Goal: Task Accomplishment & Management: Manage account settings

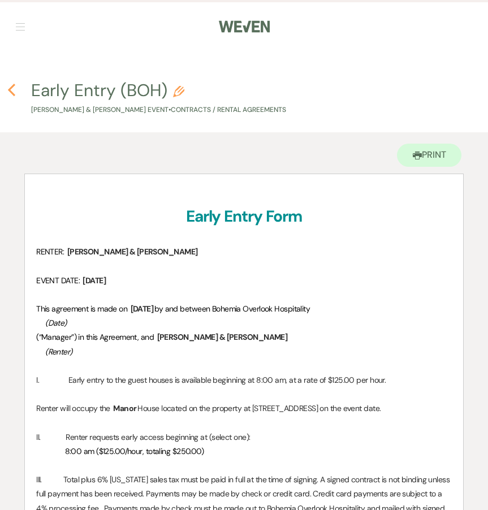
click at [10, 87] on icon "Previous" at bounding box center [11, 90] width 8 height 14
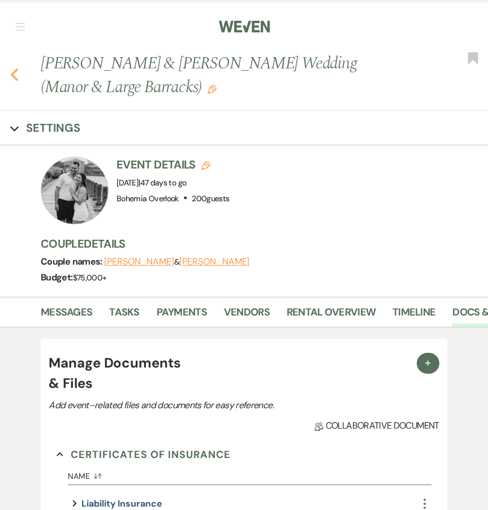
click at [16, 71] on use "button" at bounding box center [14, 75] width 7 height 12
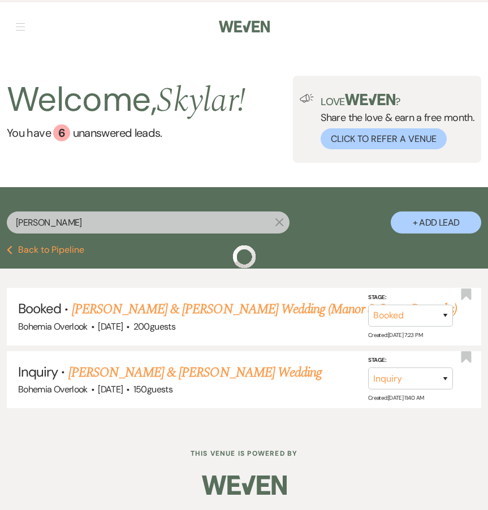
click at [23, 35] on nav "Dashboard Manage Venues Expand Bohemia Overlook Bookings To Do Analytics Expand…" at bounding box center [244, 26] width 488 height 52
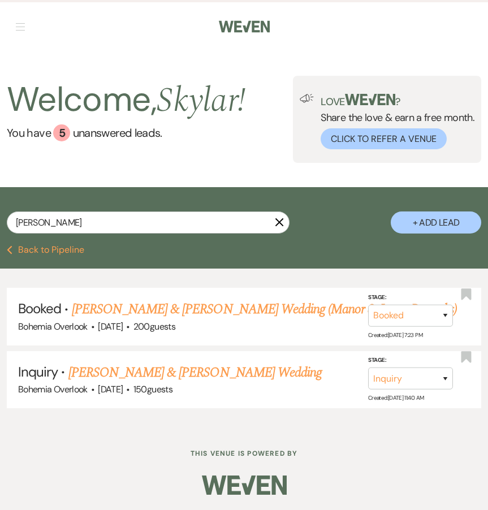
click at [22, 28] on button "button" at bounding box center [20, 26] width 9 height 7
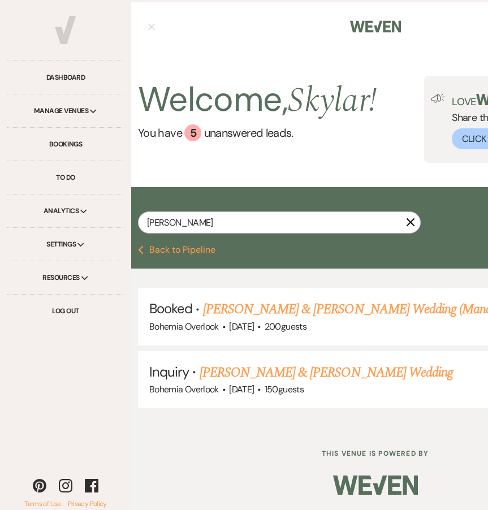
click at [85, 117] on div "Manage Venues Expand" at bounding box center [66, 111] width 118 height 33
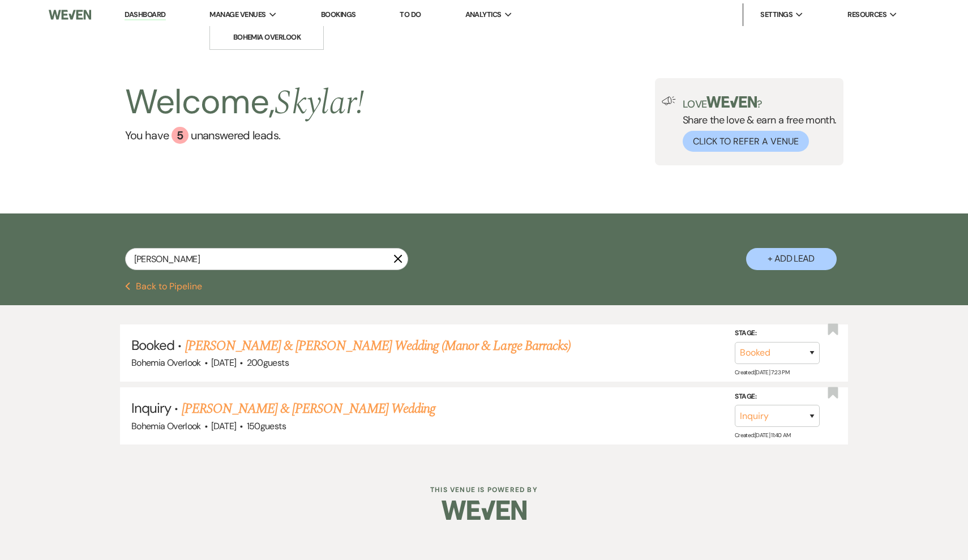
click at [273, 8] on li "Manage Venues Expand Bohemia Overlook" at bounding box center [243, 14] width 79 height 23
click at [273, 39] on li "Bohemia Overlook" at bounding box center [267, 37] width 102 height 11
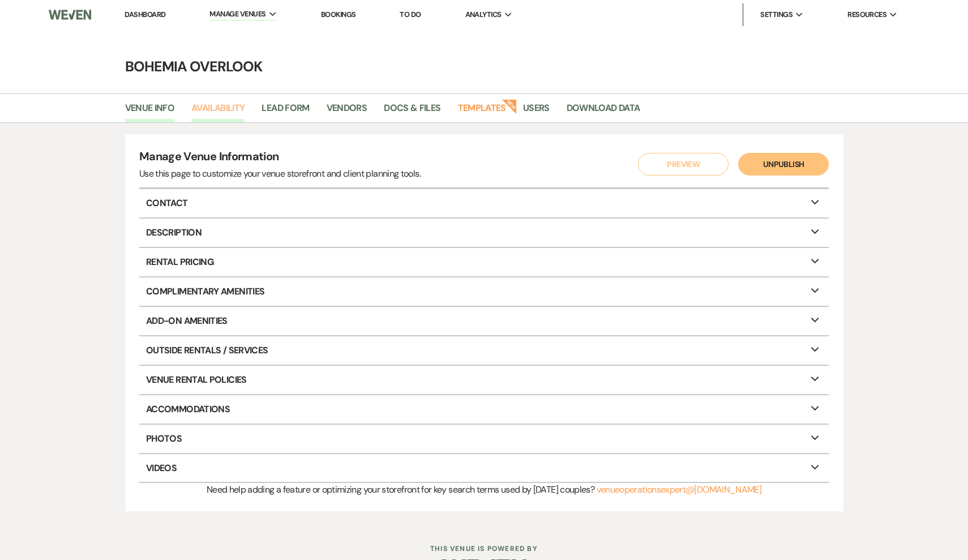
click at [224, 110] on link "Availability" at bounding box center [217, 112] width 53 height 22
select select "3"
select select "2026"
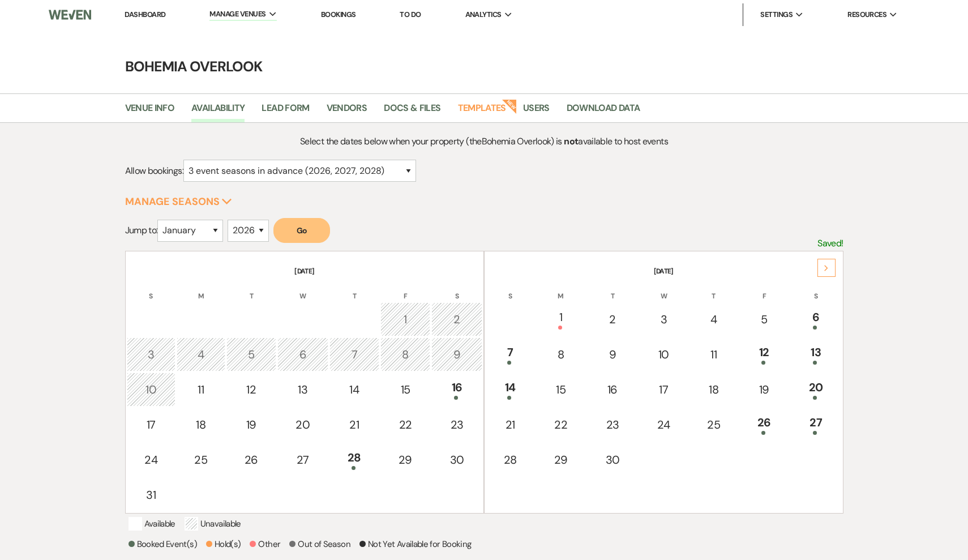
click at [488, 268] on use at bounding box center [826, 268] width 4 height 6
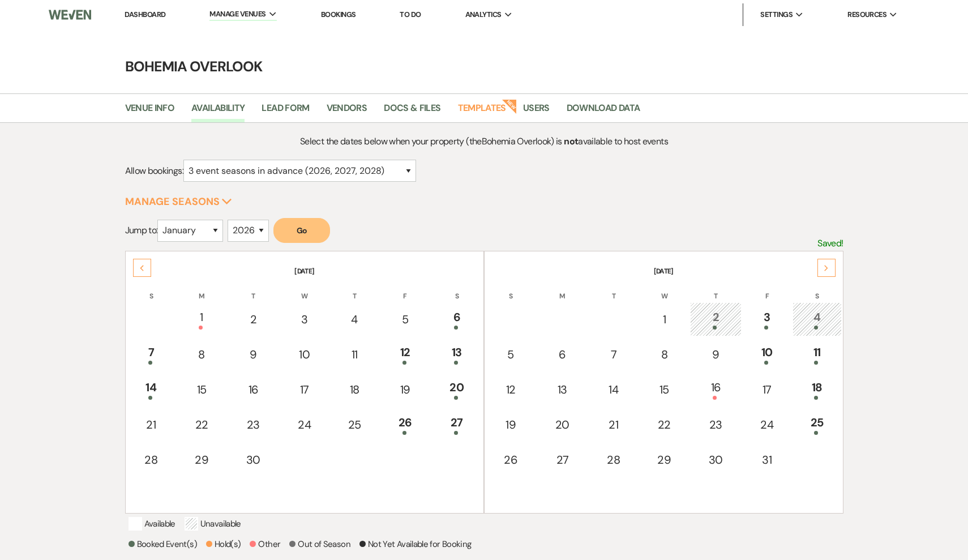
click at [488, 268] on use at bounding box center [826, 268] width 4 height 6
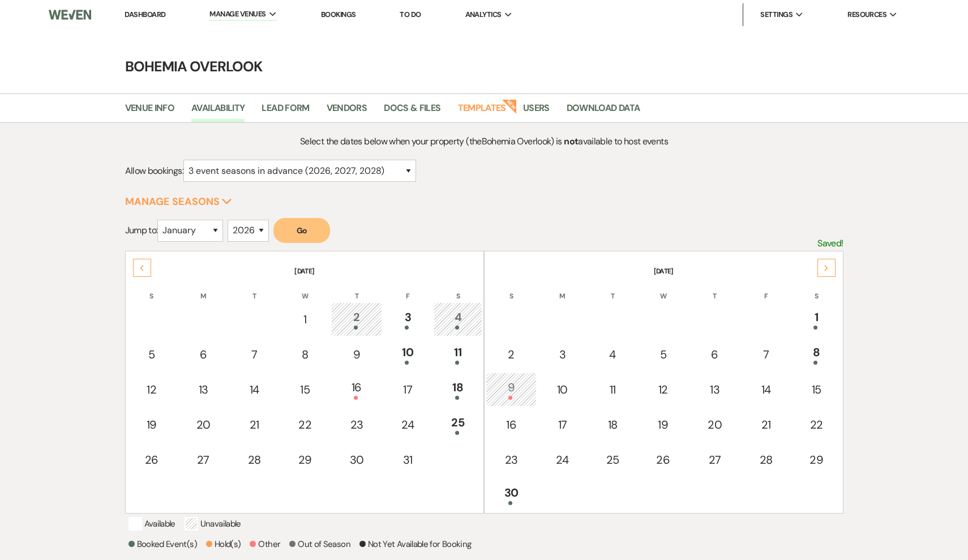
click at [488, 268] on use at bounding box center [826, 268] width 4 height 6
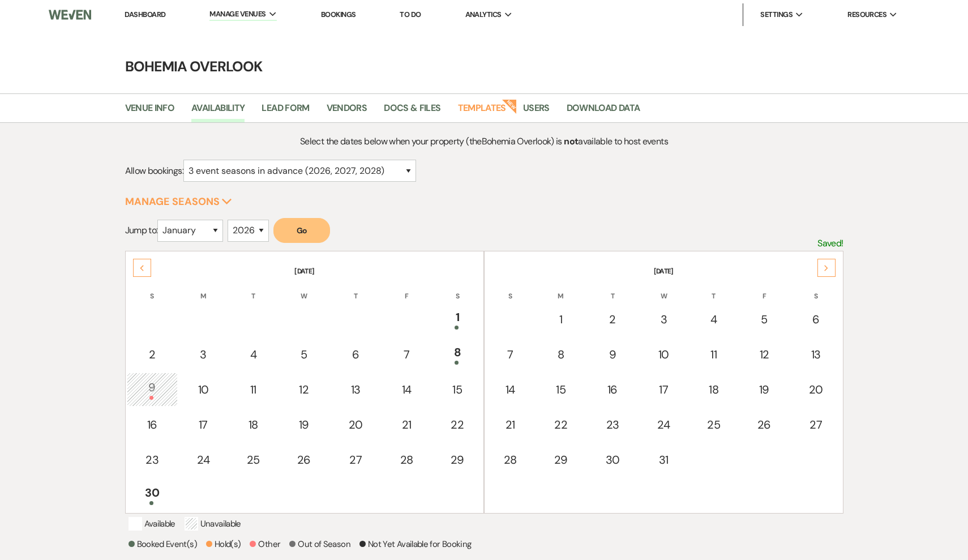
click at [488, 268] on use at bounding box center [826, 268] width 4 height 6
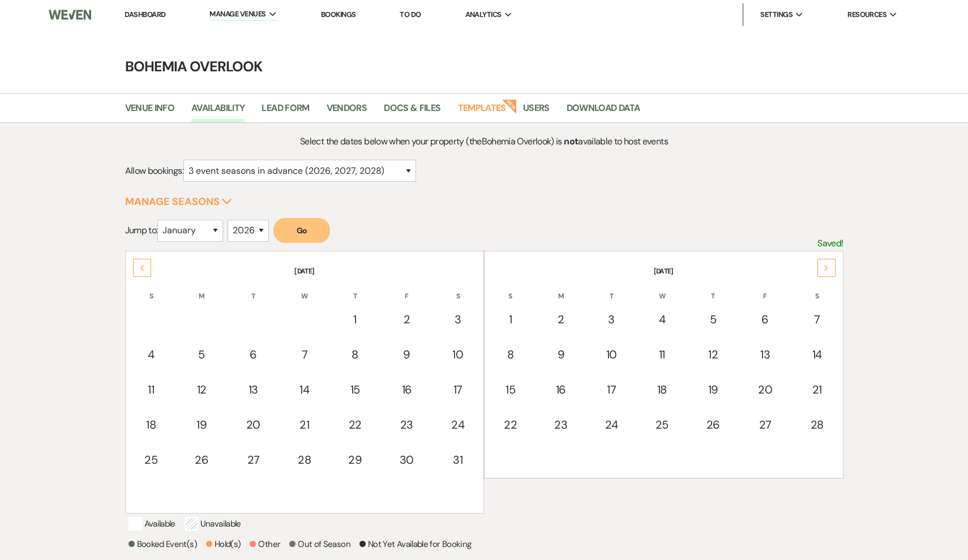
click at [488, 268] on use at bounding box center [826, 268] width 4 height 6
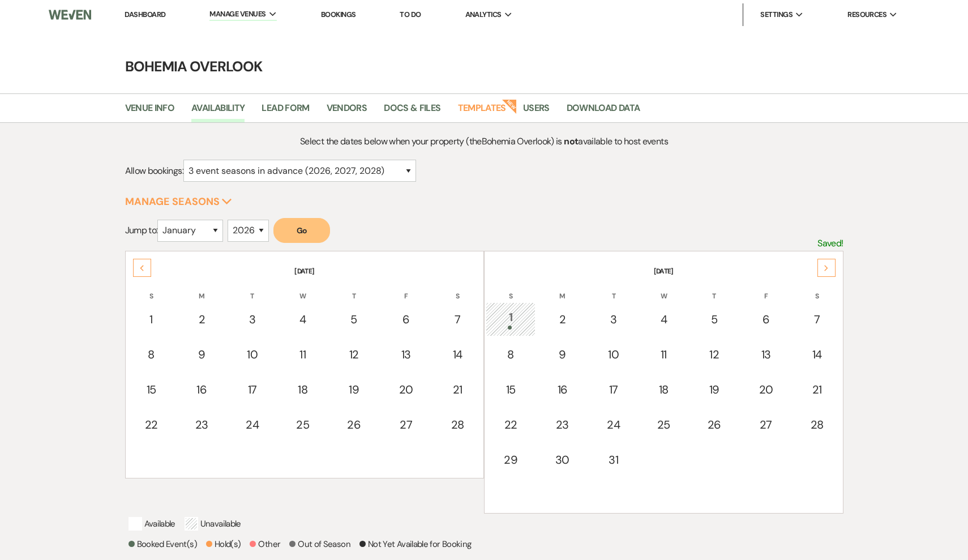
click at [488, 268] on use at bounding box center [826, 268] width 4 height 6
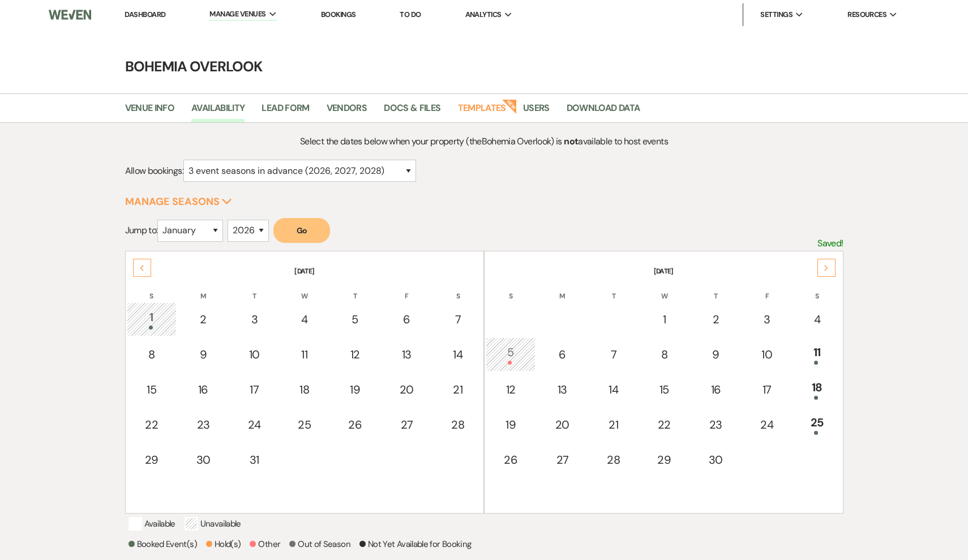
click at [488, 268] on use at bounding box center [826, 268] width 4 height 6
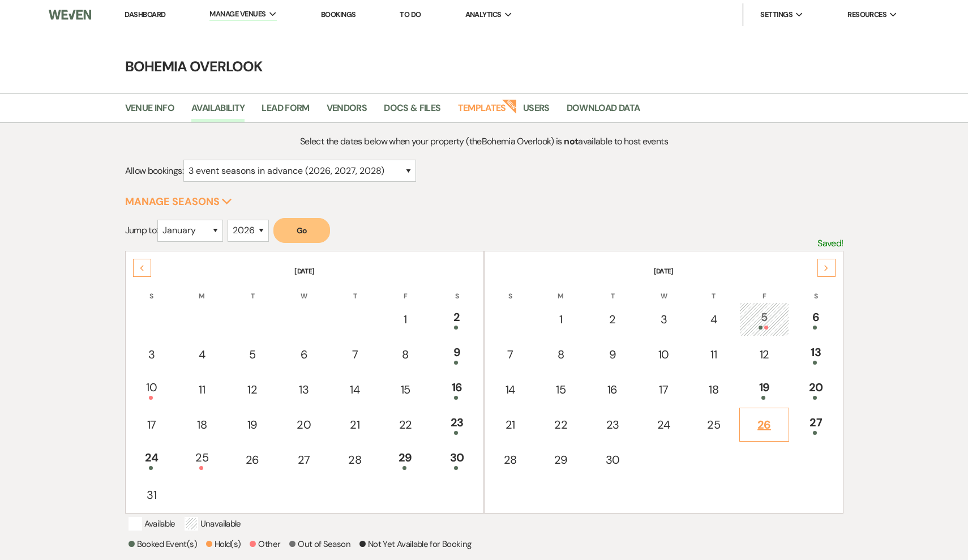
click at [488, 408] on td "26" at bounding box center [764, 424] width 50 height 34
select select "other"
select select "false"
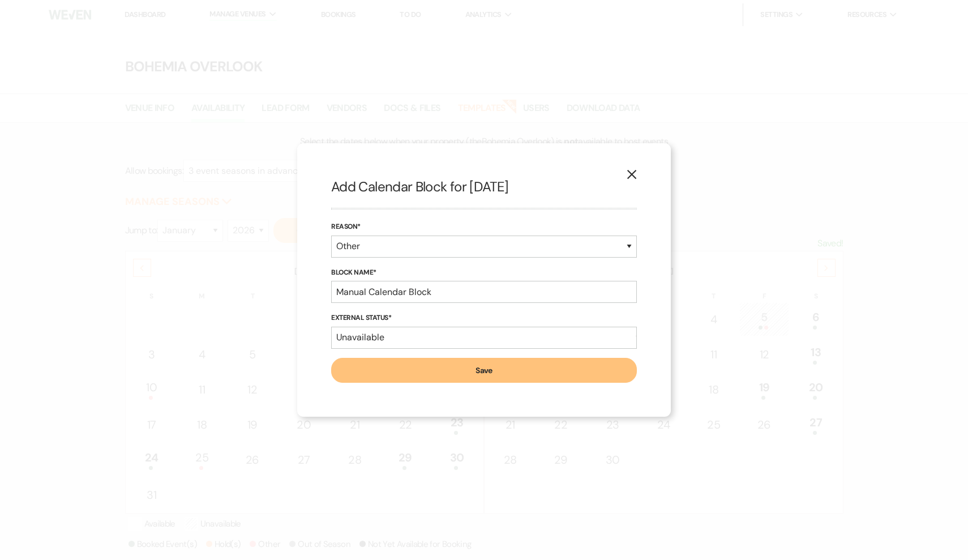
click at [434, 233] on div "Reason* Booked Event Hold Other" at bounding box center [484, 244] width 306 height 46
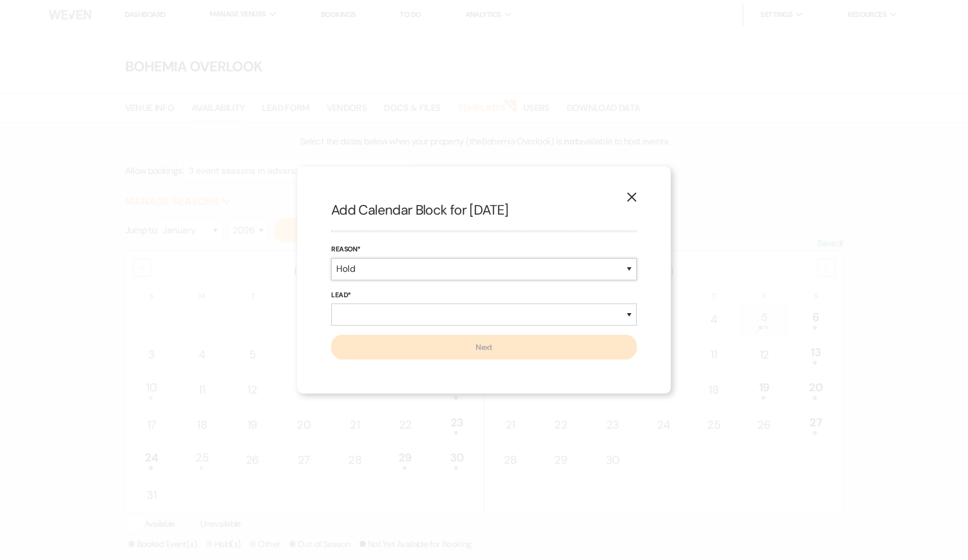
select select "other"
select select "false"
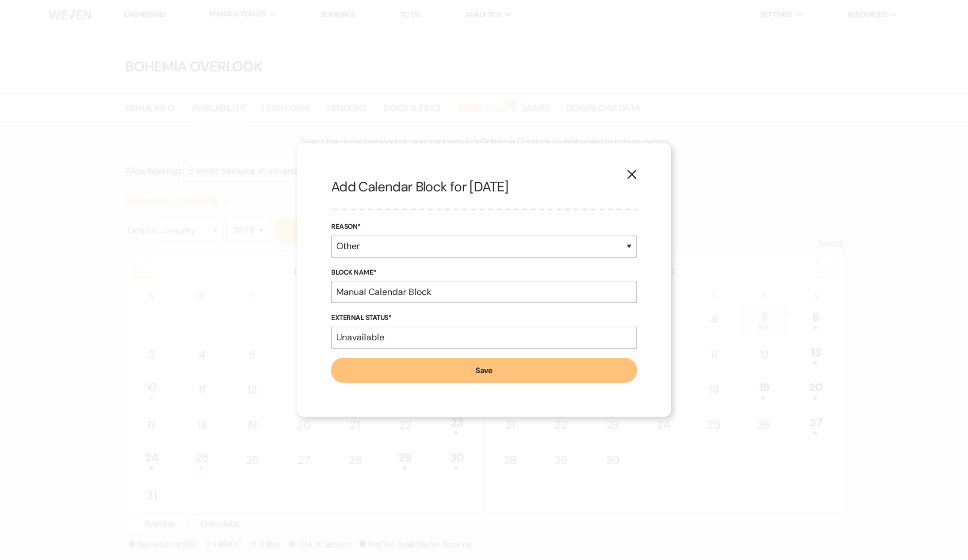
click at [488, 366] on button "Save" at bounding box center [484, 370] width 306 height 25
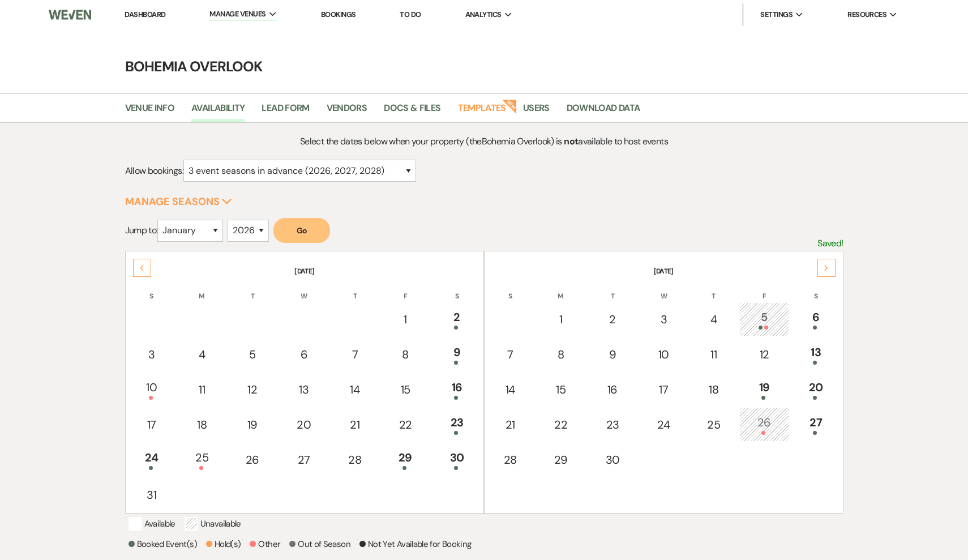
click at [151, 14] on link "Dashboard" at bounding box center [145, 15] width 41 height 10
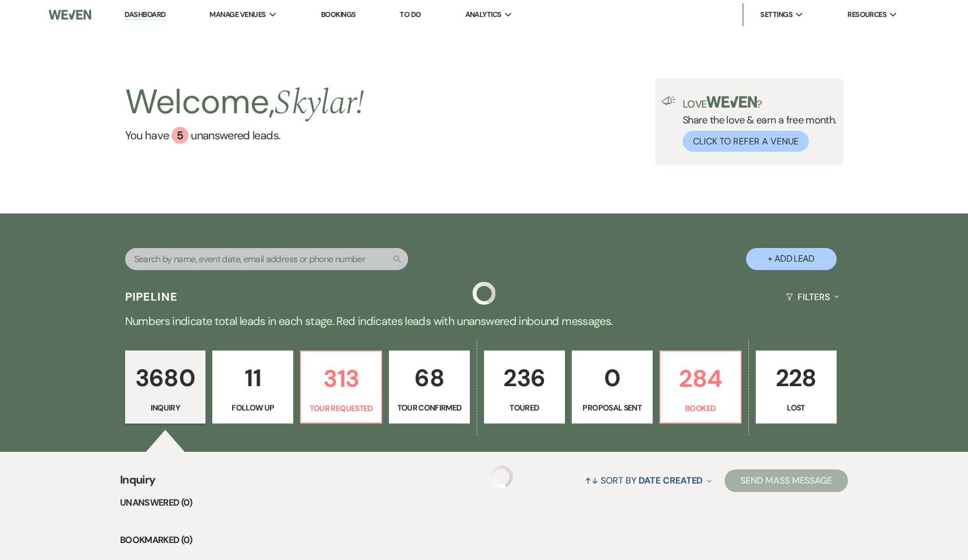
click at [488, 346] on div "3680 Inquiry 11 Follow Up 313 Tour Requested 68 Tour Confirmed 236 Toured 0 Pro…" at bounding box center [483, 394] width 815 height 115
click at [488, 373] on p "284" at bounding box center [700, 378] width 66 height 38
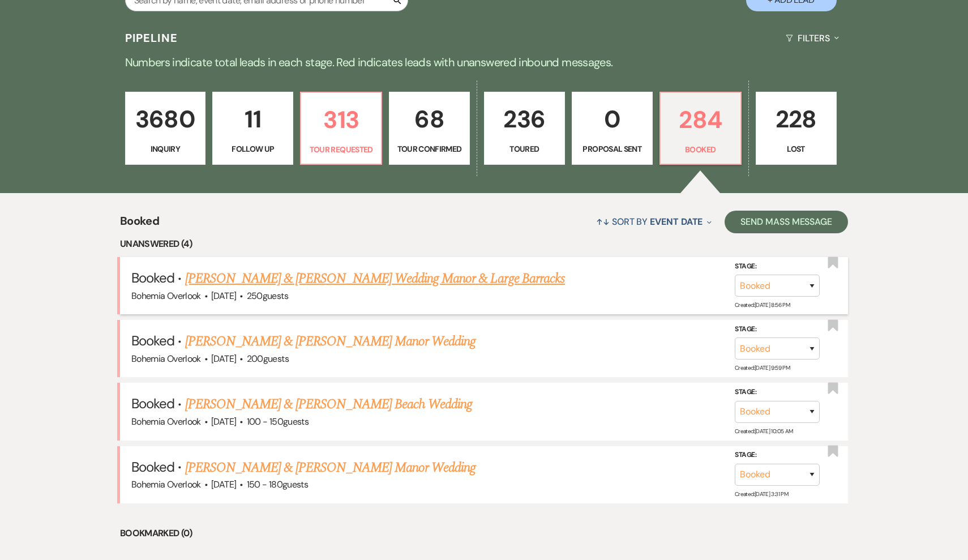
scroll to position [263, 0]
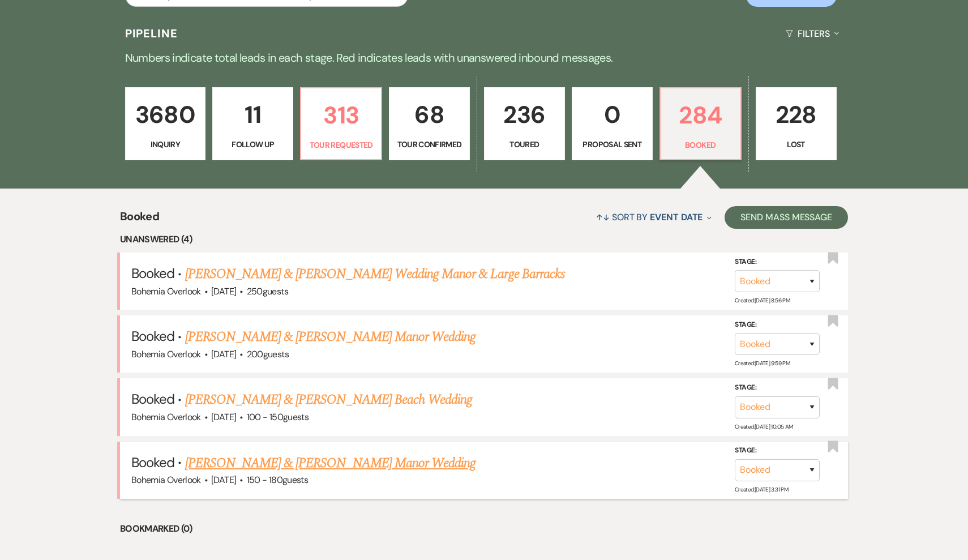
click at [377, 462] on link "[PERSON_NAME] & [PERSON_NAME] Manor Wedding" at bounding box center [330, 463] width 291 height 20
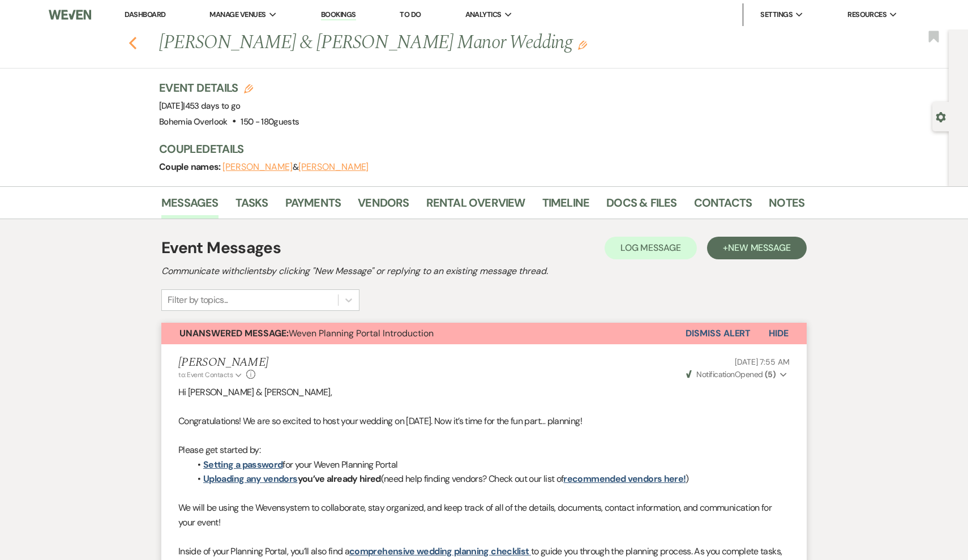
click at [134, 42] on icon "Previous" at bounding box center [132, 43] width 8 height 14
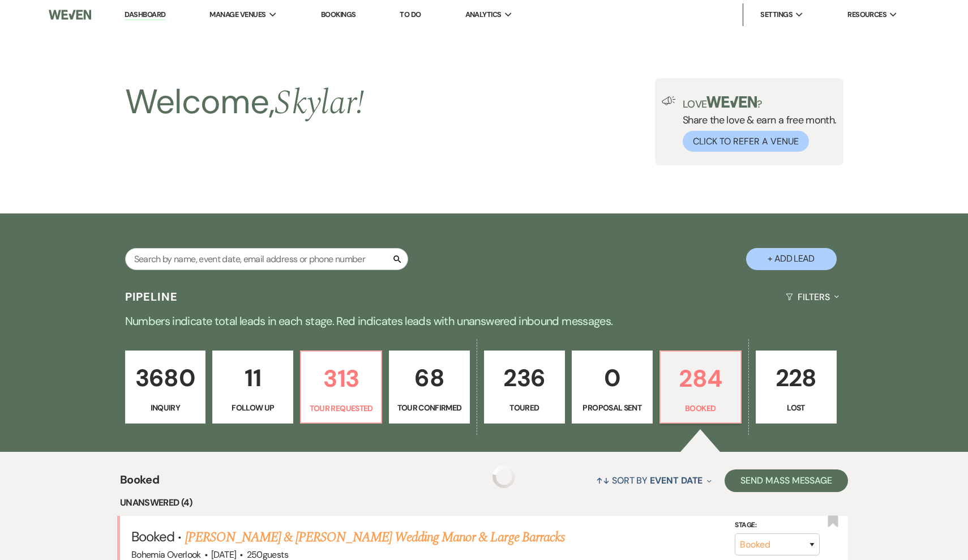
scroll to position [263, 0]
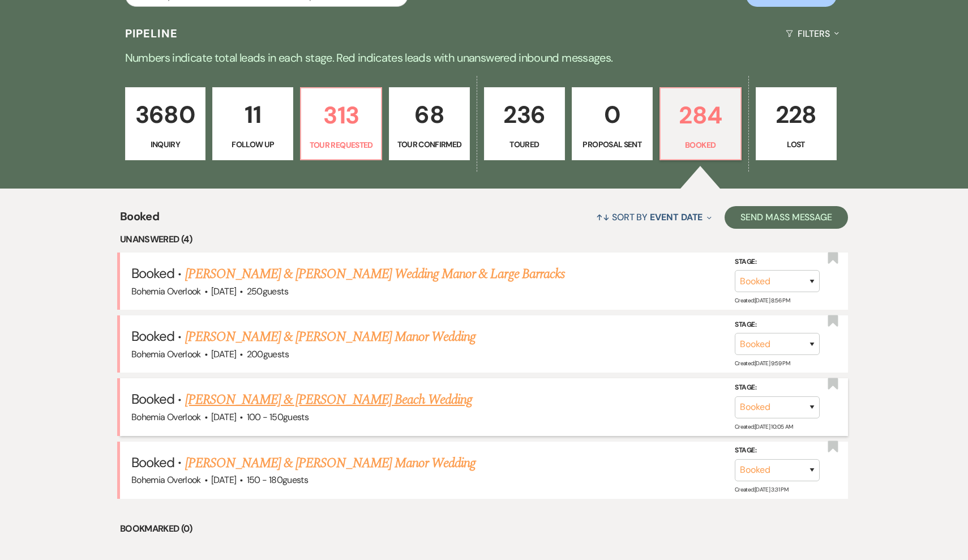
click at [380, 393] on link "[PERSON_NAME] & [PERSON_NAME] Beach Wedding" at bounding box center [329, 399] width 288 height 20
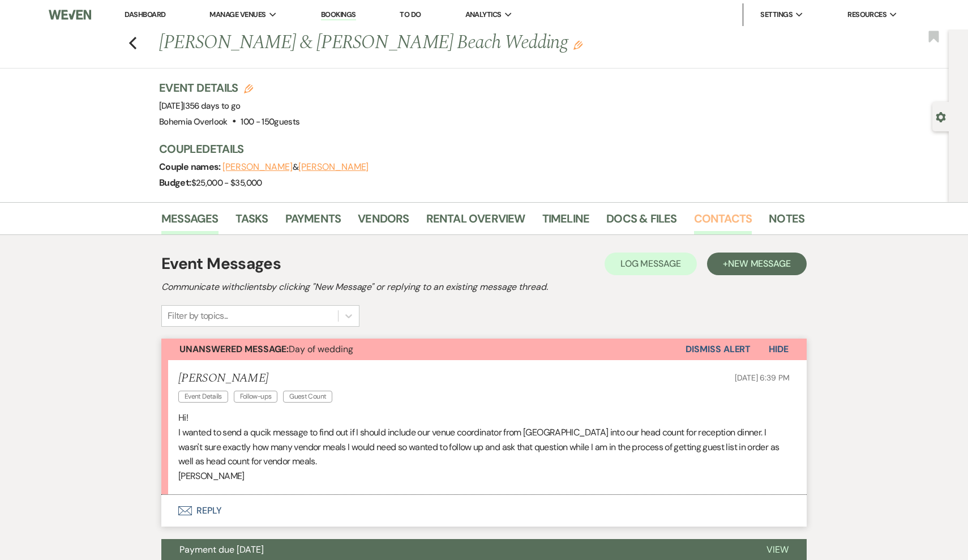
click at [488, 219] on link "Contacts" at bounding box center [723, 221] width 58 height 25
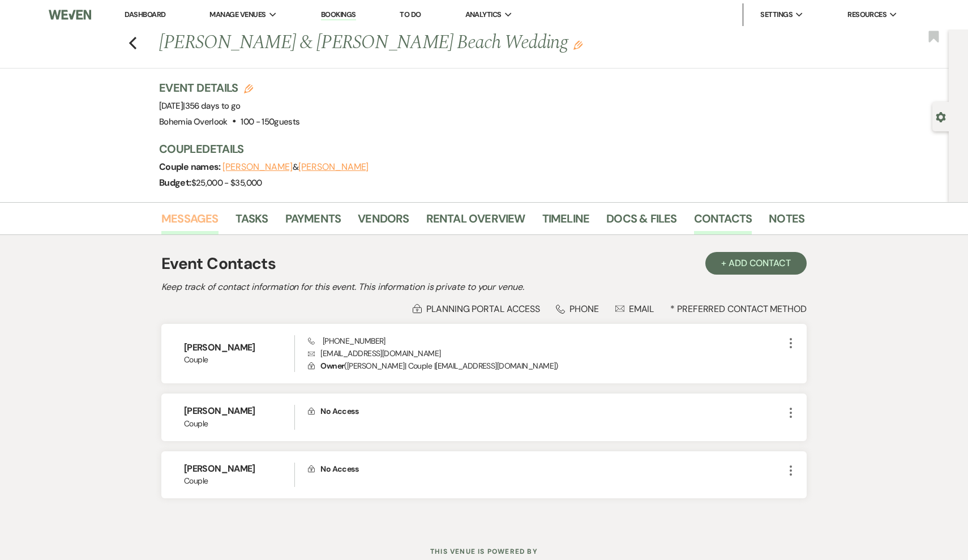
click at [196, 222] on link "Messages" at bounding box center [189, 221] width 57 height 25
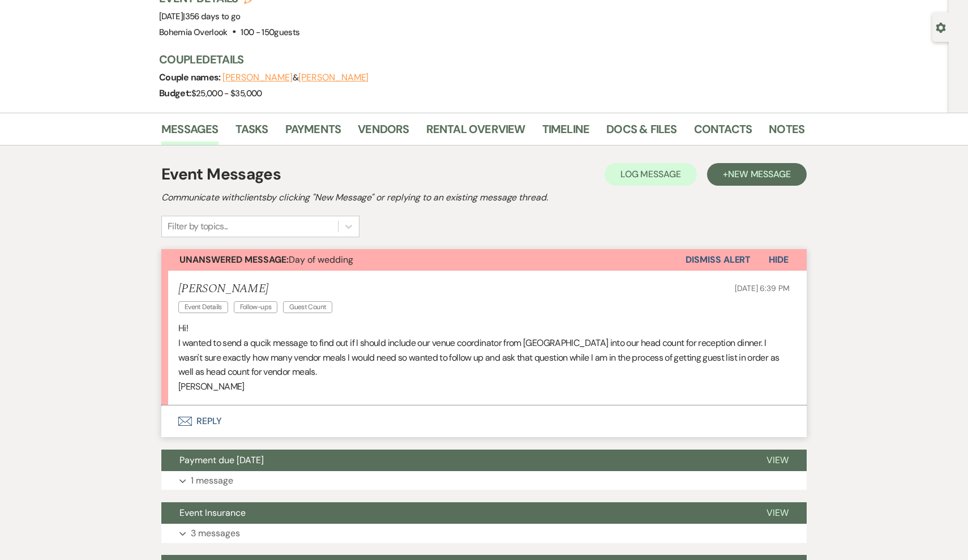
scroll to position [89, 0]
click at [206, 415] on button "Envelope Reply" at bounding box center [483, 421] width 645 height 32
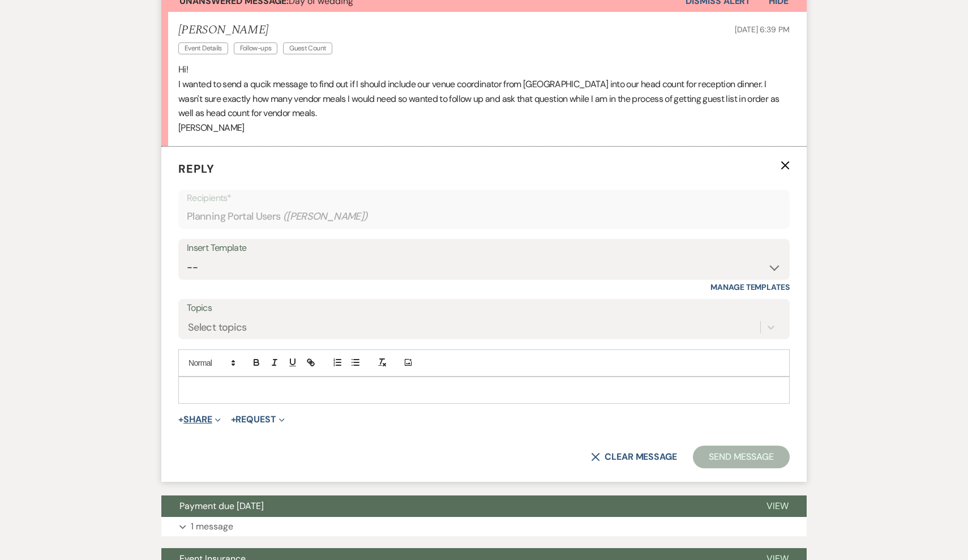
scroll to position [349, 0]
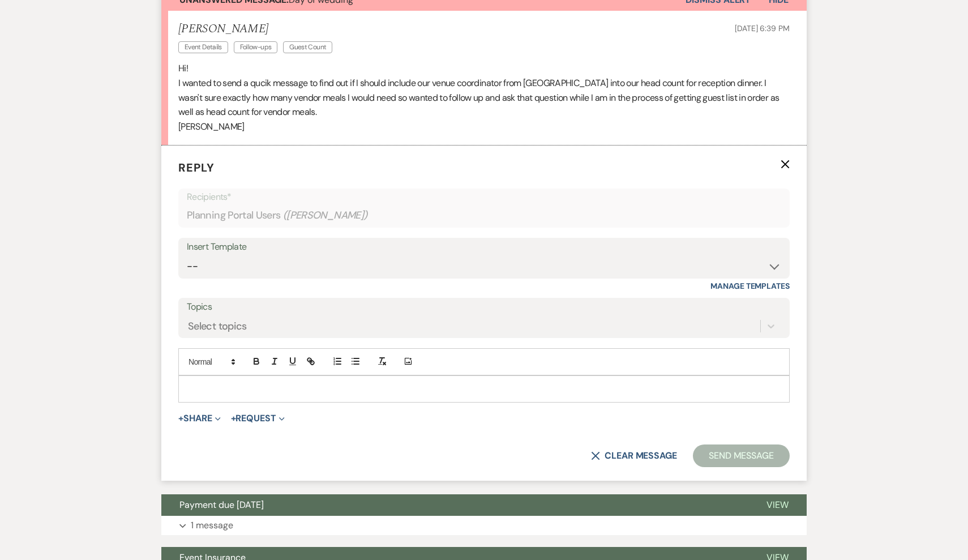
click at [264, 388] on p at bounding box center [483, 389] width 593 height 12
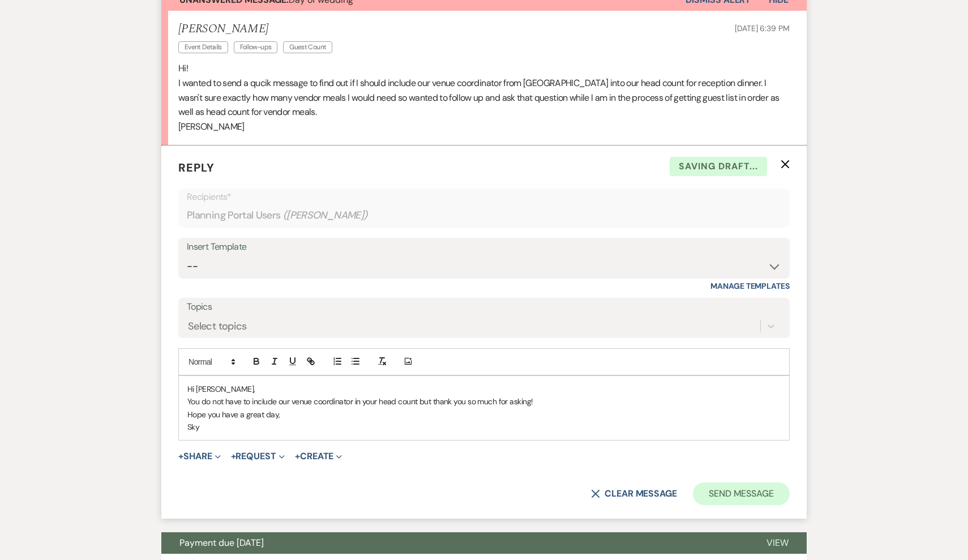
click at [488, 491] on button "Send Message" at bounding box center [741, 493] width 97 height 23
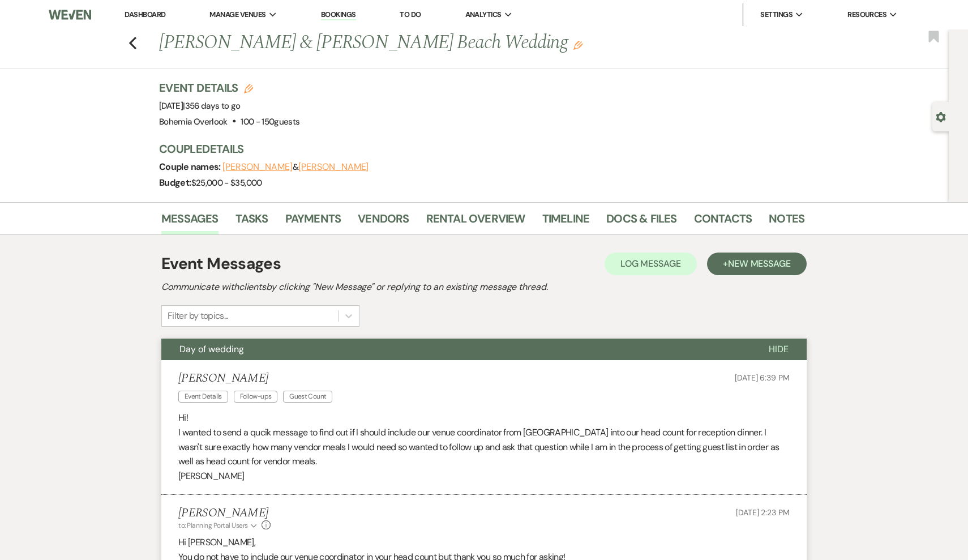
scroll to position [0, 0]
click at [133, 39] on use "button" at bounding box center [132, 43] width 7 height 12
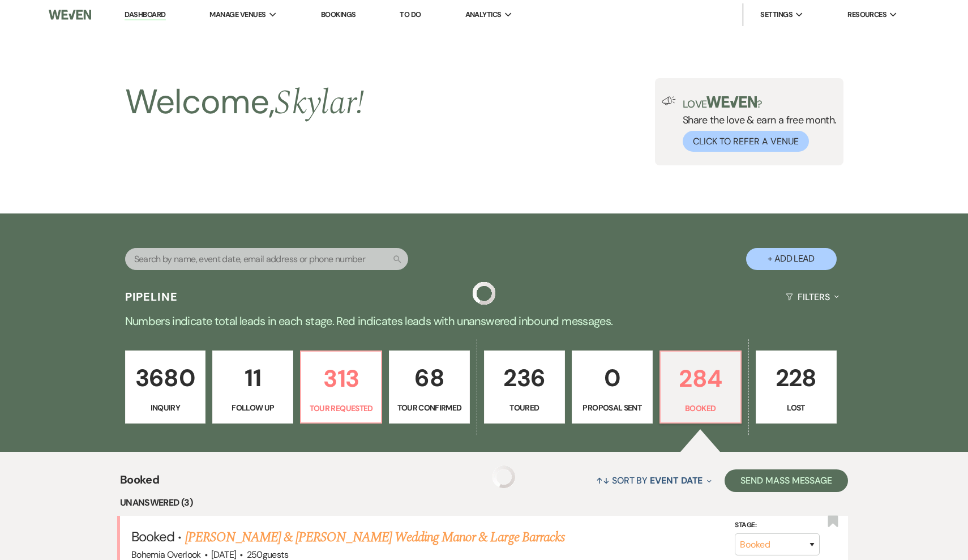
scroll to position [263, 0]
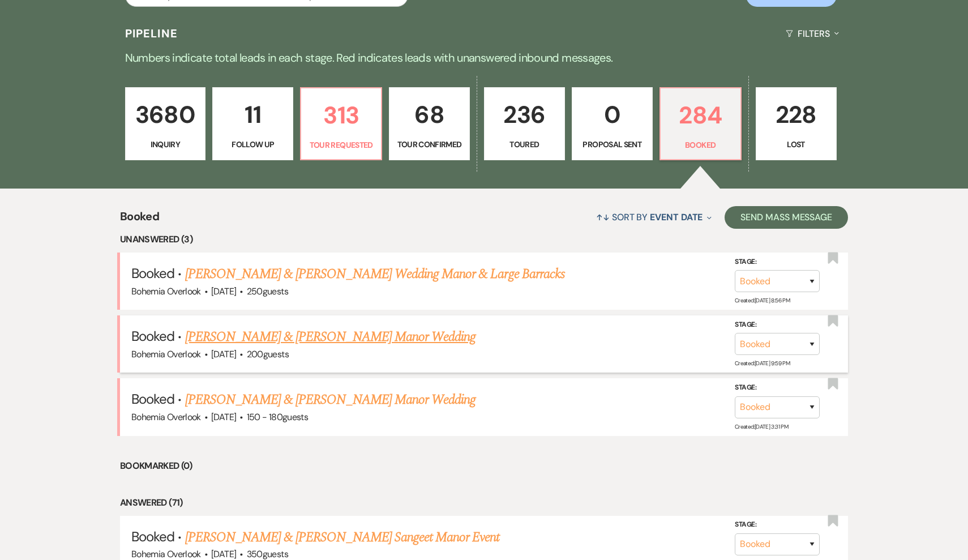
click at [377, 338] on link "[PERSON_NAME] & [PERSON_NAME] Manor Wedding" at bounding box center [330, 337] width 291 height 20
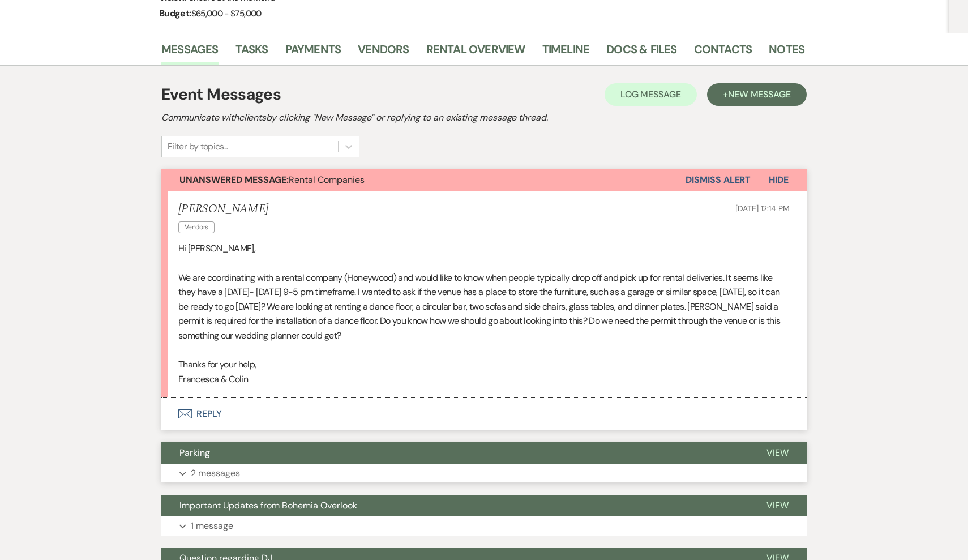
scroll to position [186, 0]
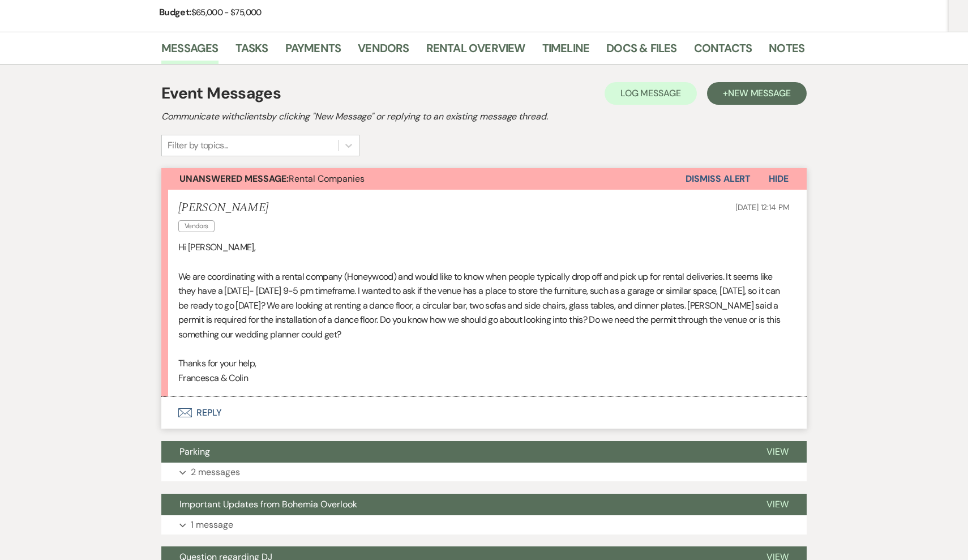
click at [208, 407] on button "Envelope Reply" at bounding box center [483, 413] width 645 height 32
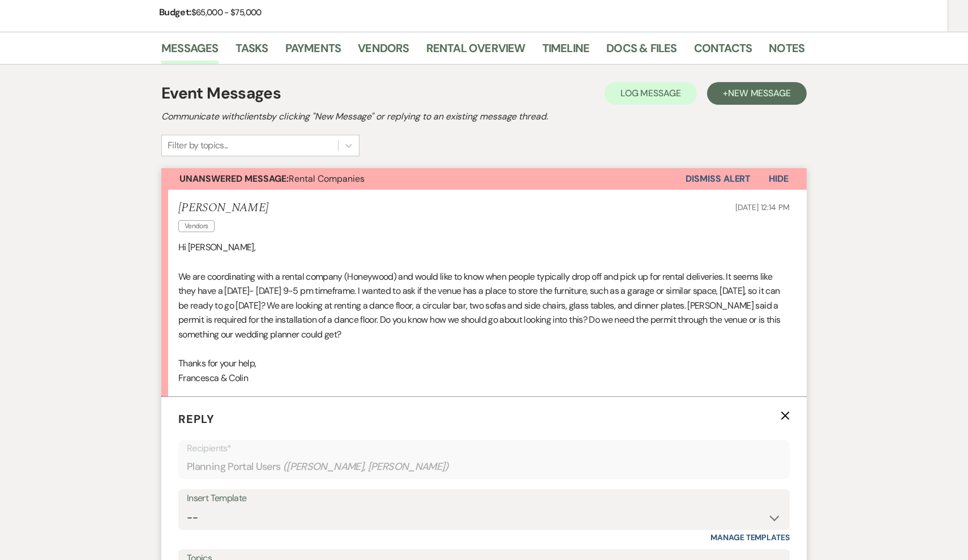
scroll to position [466, 0]
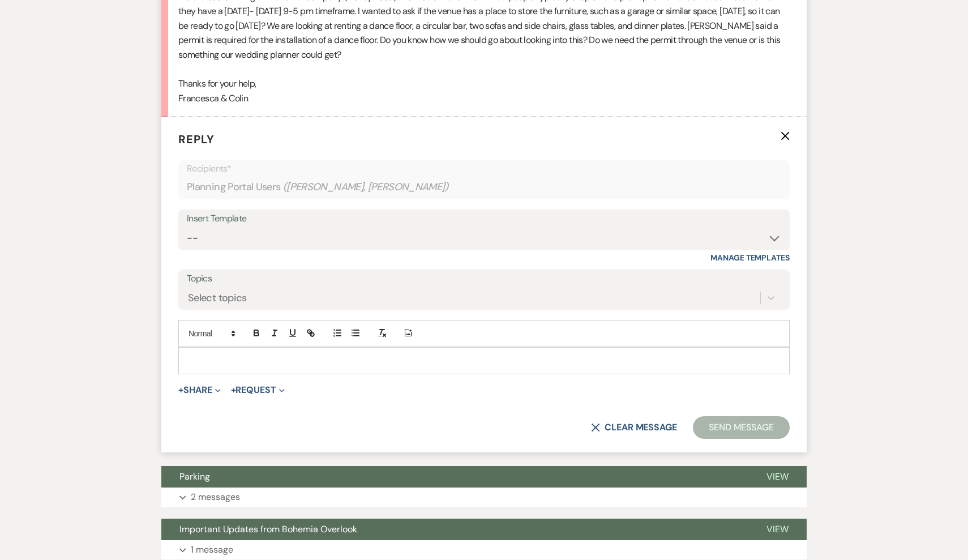
click at [268, 347] on div at bounding box center [484, 360] width 610 height 26
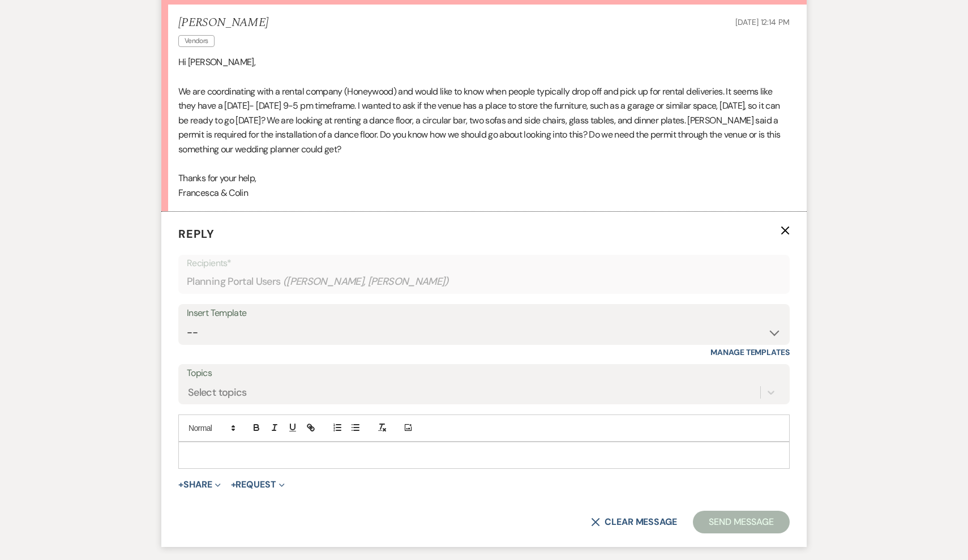
scroll to position [370, 0]
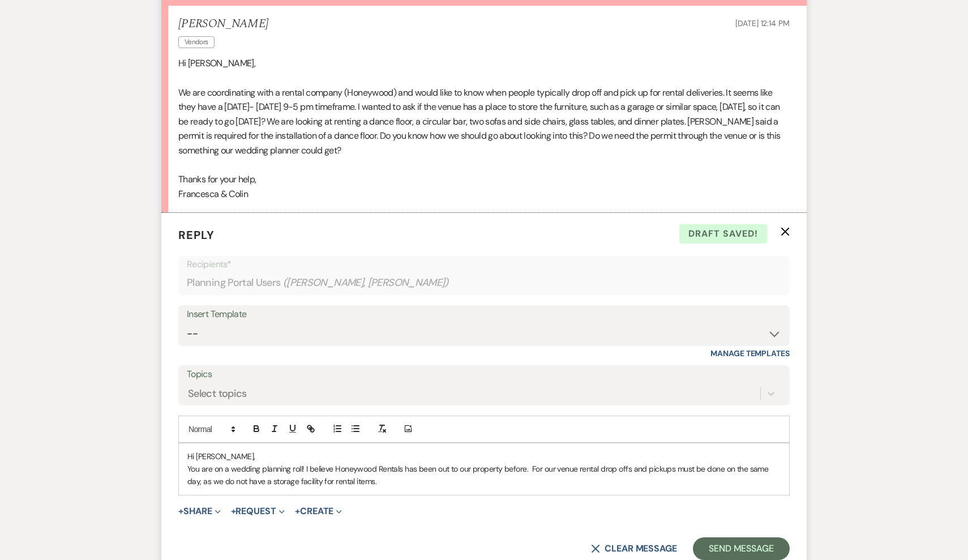
click at [488, 462] on p "You are on a wedding planning roll! I believe Honeywood Rentals has been out to…" at bounding box center [483, 474] width 593 height 25
click at [393, 481] on div "Hi [PERSON_NAME], You are on a wedding planning roll! I believe Honeywood Renta…" at bounding box center [484, 469] width 610 height 52
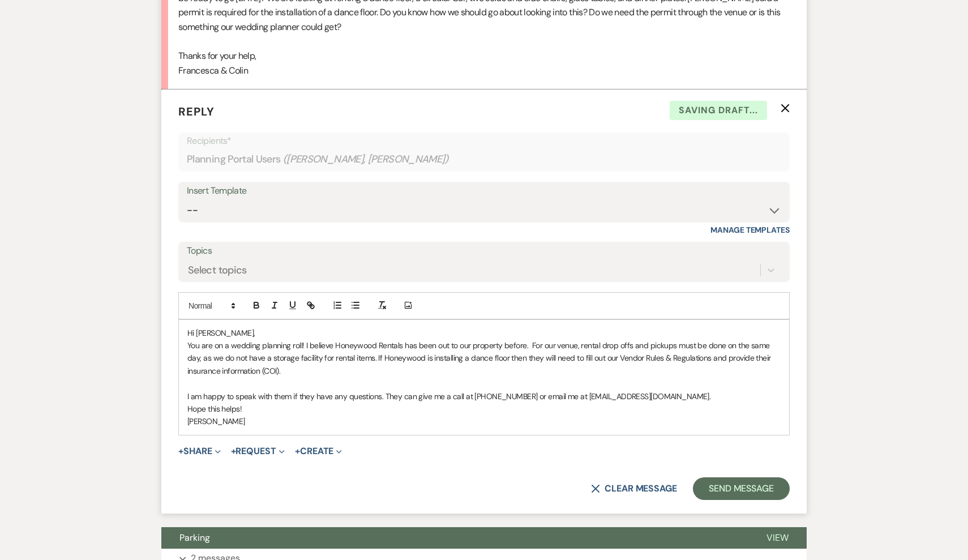
scroll to position [495, 0]
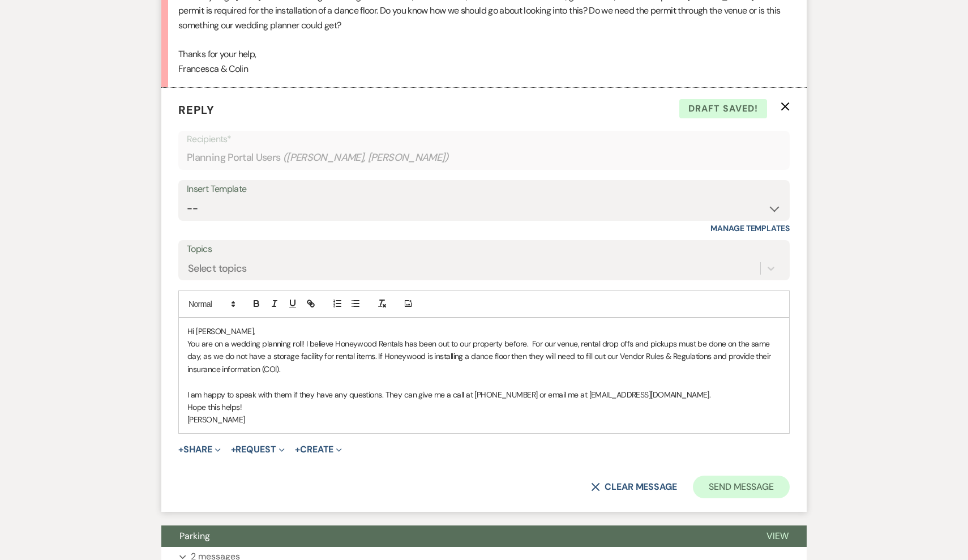
click at [488, 477] on button "Send Message" at bounding box center [741, 486] width 97 height 23
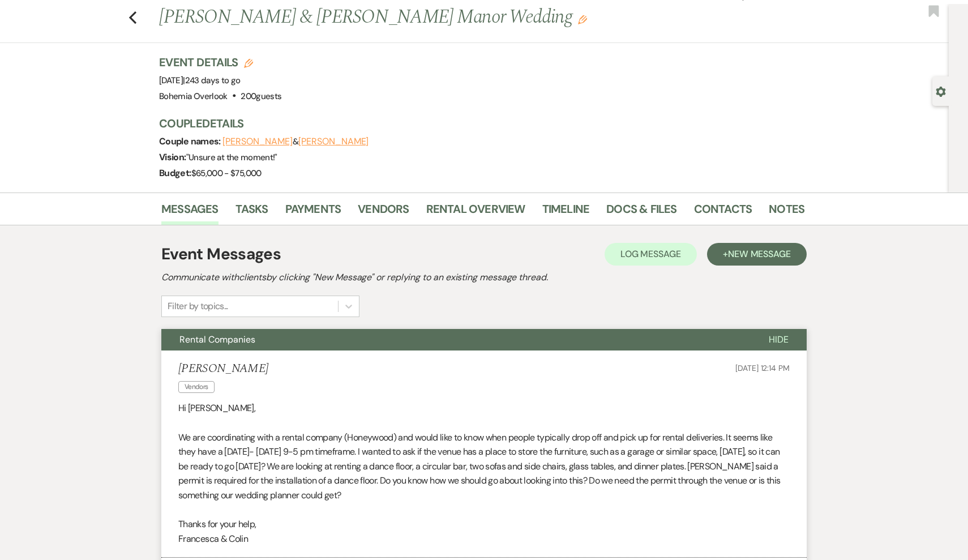
scroll to position [0, 0]
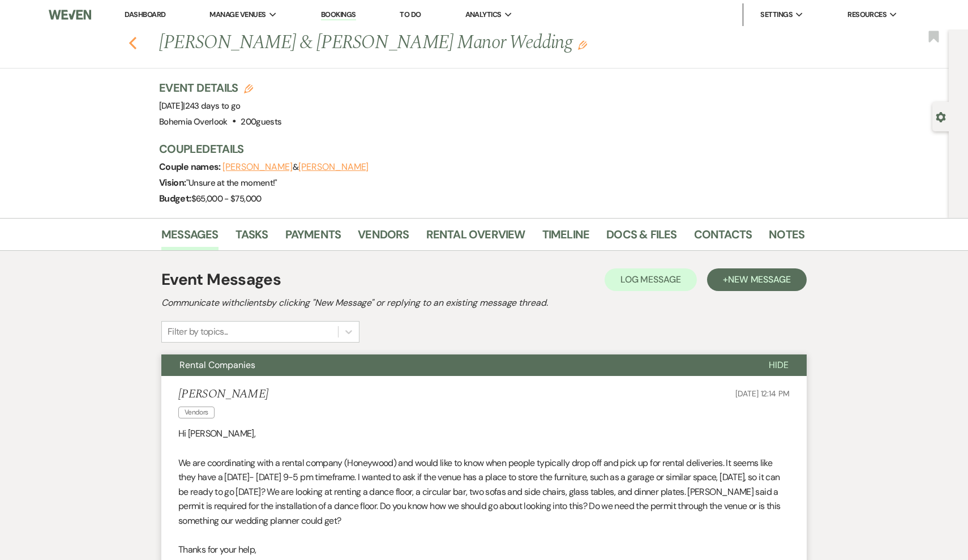
click at [136, 40] on icon "Previous" at bounding box center [132, 43] width 8 height 14
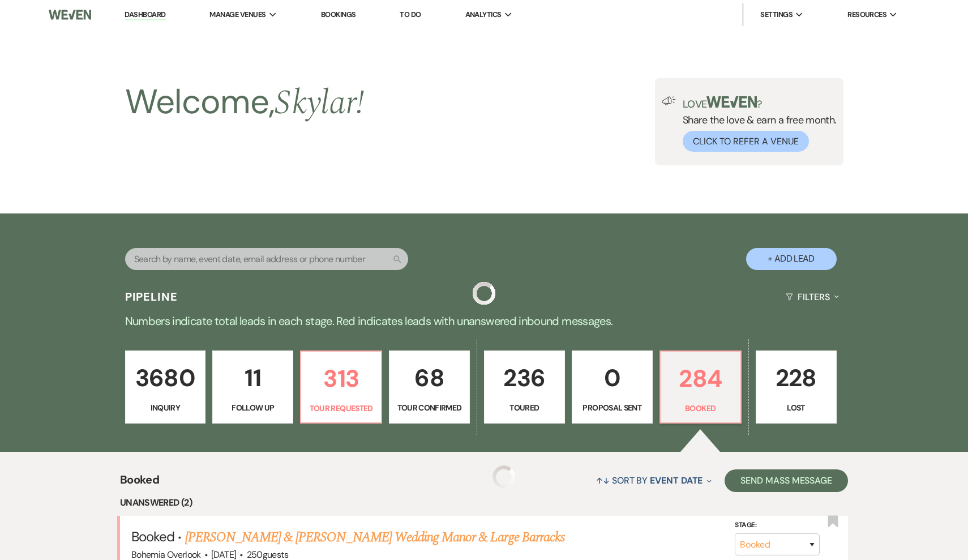
scroll to position [263, 0]
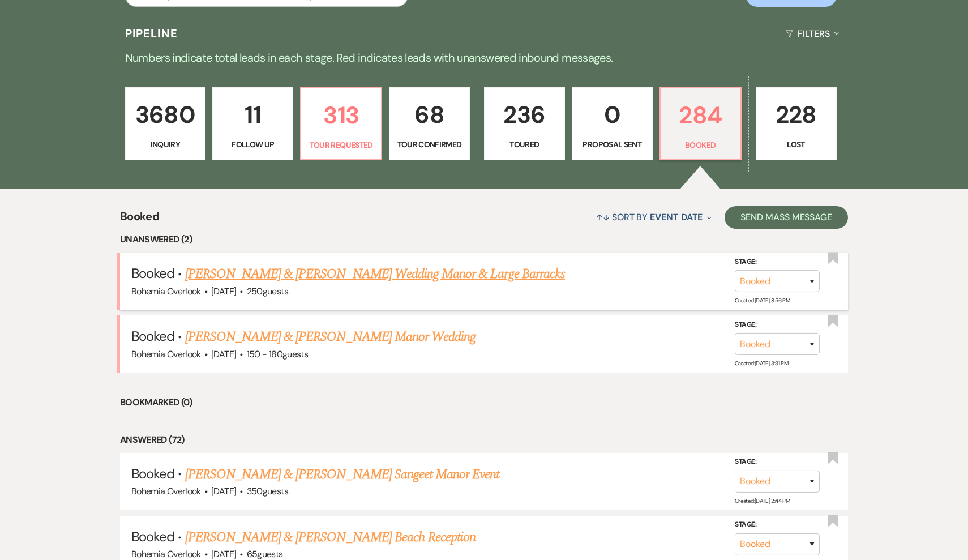
click at [328, 274] on link "[PERSON_NAME] & [PERSON_NAME] Wedding Manor & Large Barracks" at bounding box center [375, 274] width 380 height 20
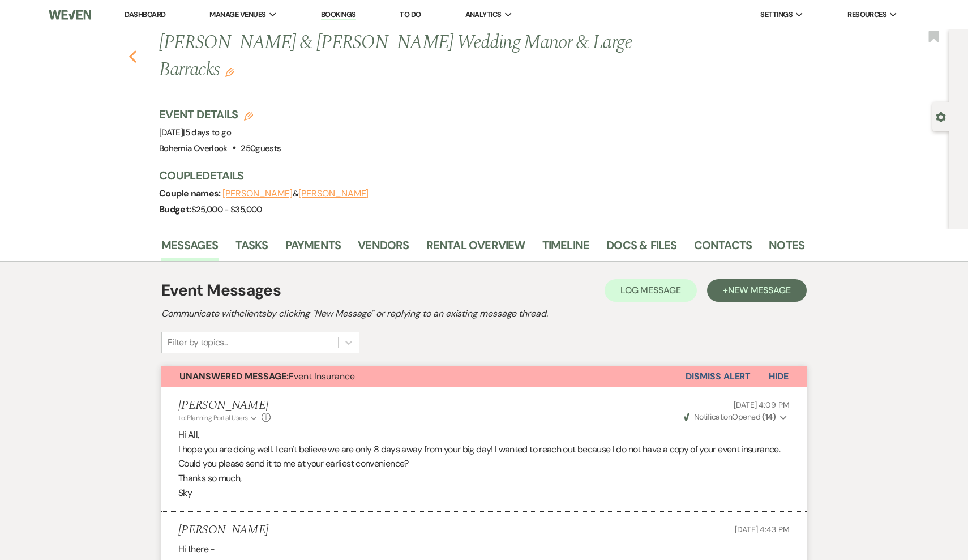
click at [128, 60] on icon "Previous" at bounding box center [132, 57] width 8 height 14
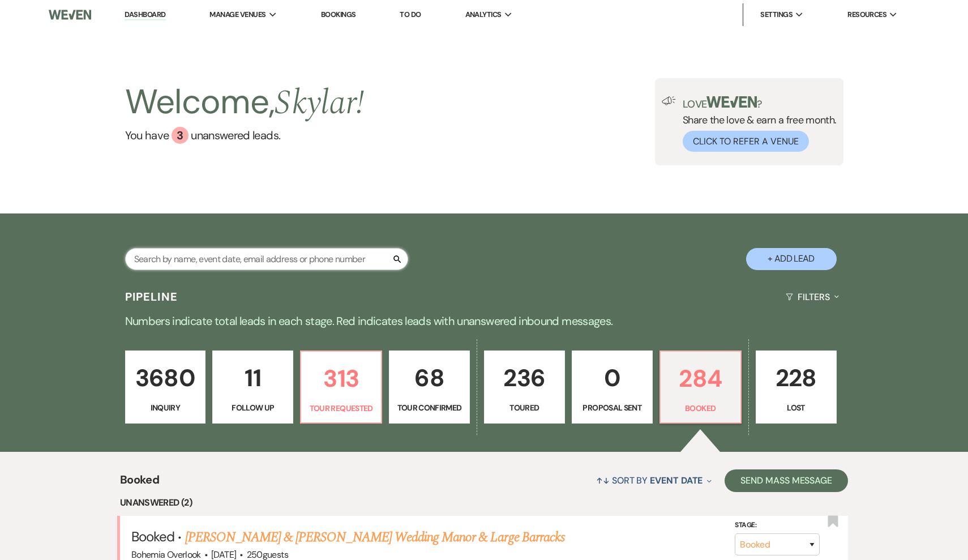
click at [346, 259] on input "text" at bounding box center [266, 259] width 283 height 22
type input "jack"
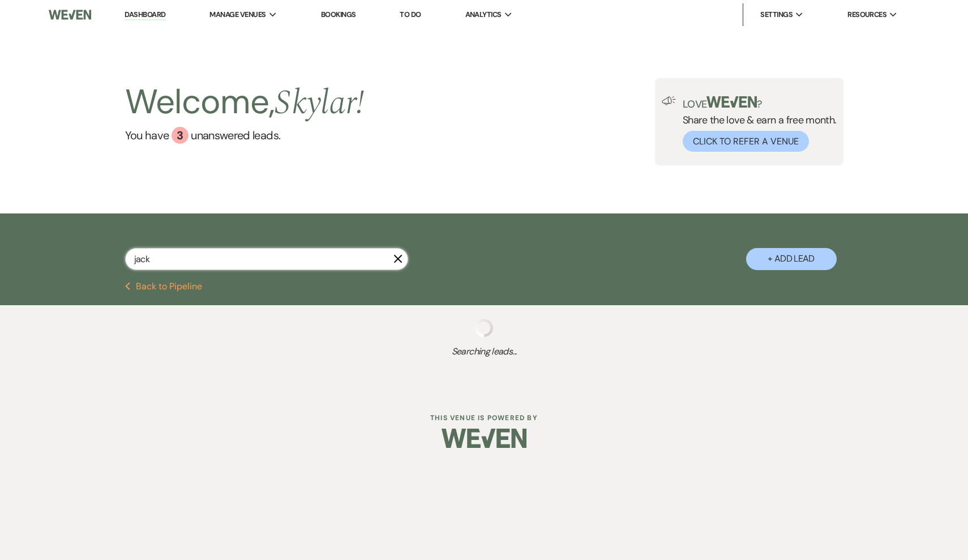
select select "2"
select select "4"
select select "2"
select select "5"
select select "2"
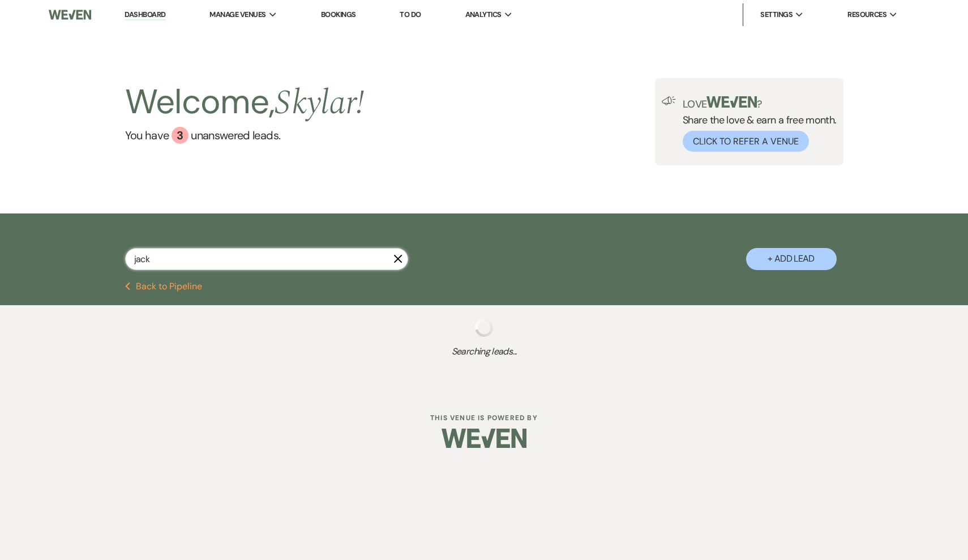
select select "2"
select select "5"
select select "2"
select select "8"
select select "5"
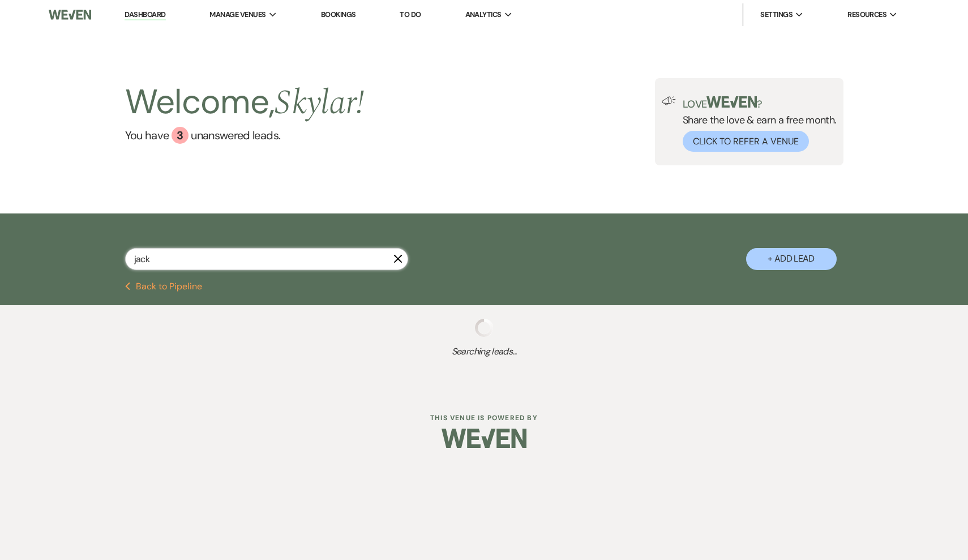
select select "8"
select select "5"
select select "8"
select select "6"
select select "4"
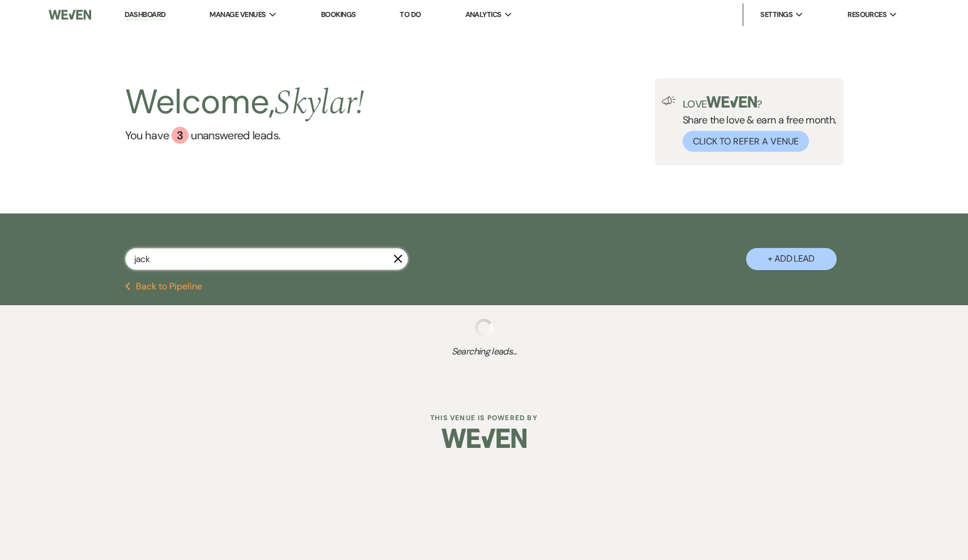
select select "5"
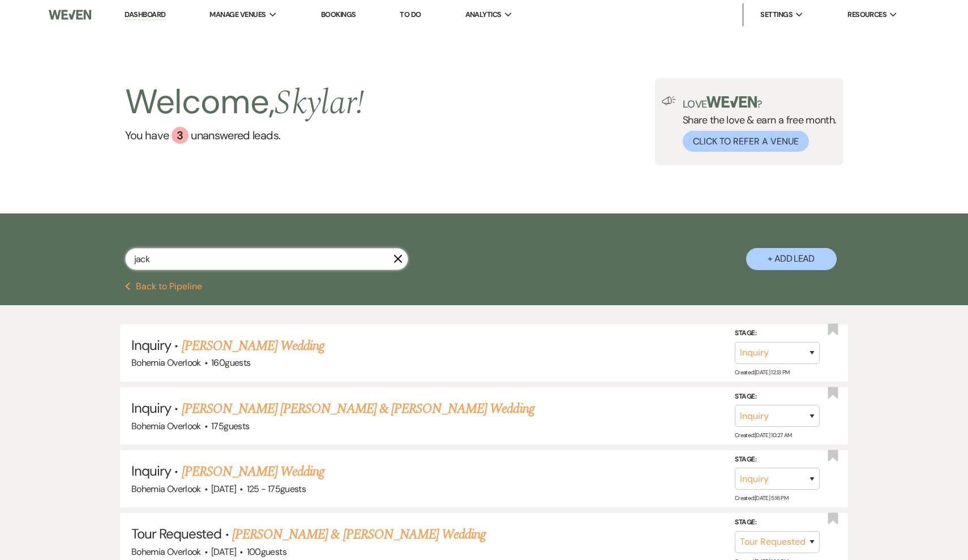
click at [268, 256] on input "jack" at bounding box center [266, 259] width 283 height 22
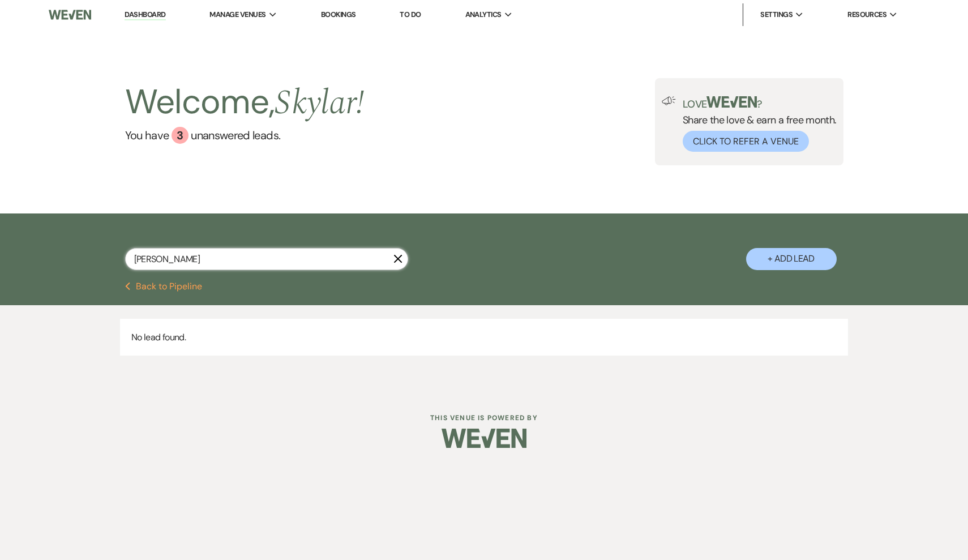
type input "[PERSON_NAME]"
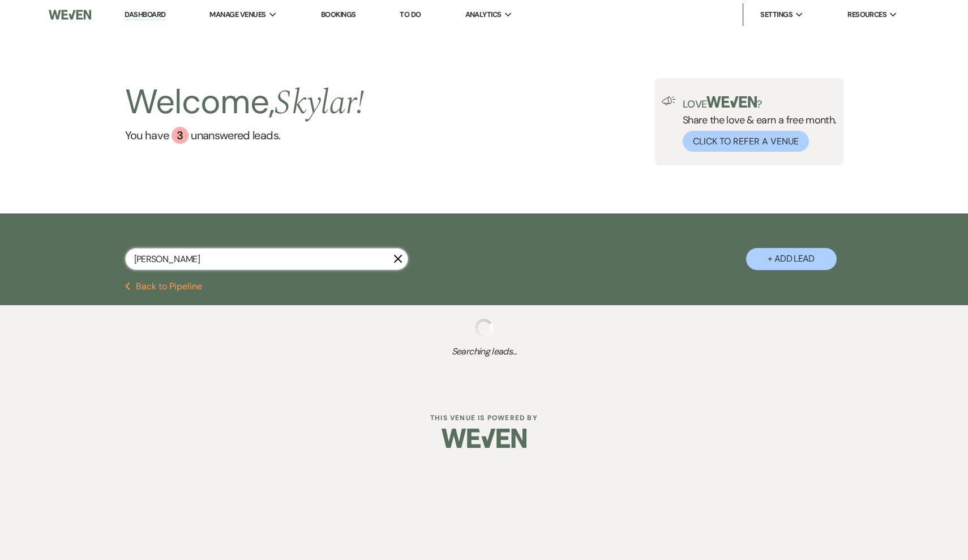
select select "2"
select select "4"
select select "2"
select select "5"
select select "2"
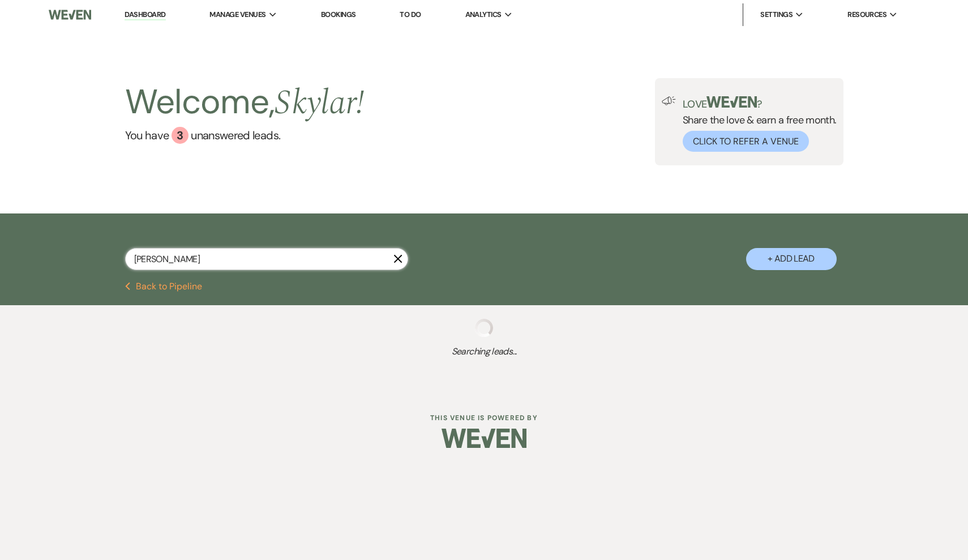
select select "5"
select select "2"
select select "8"
select select "5"
select select "8"
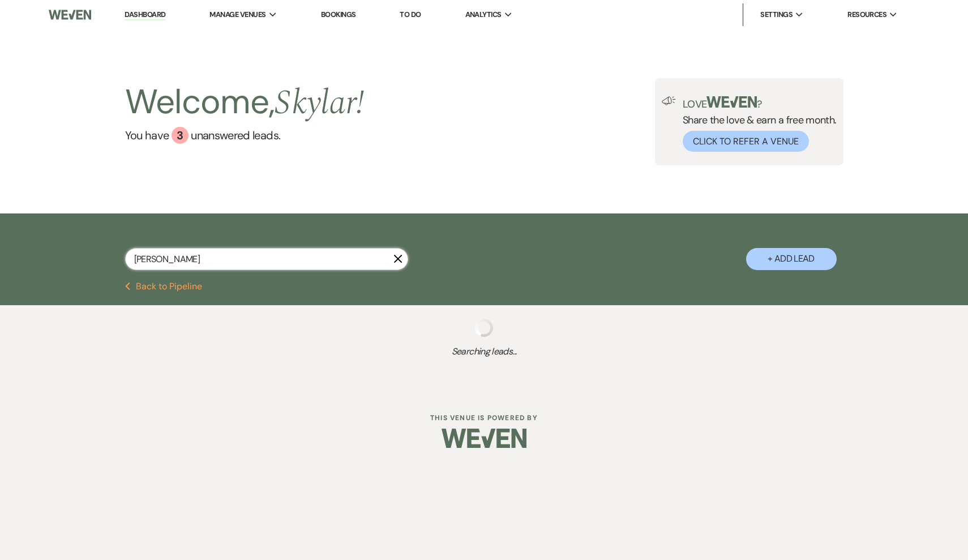
select select "5"
select select "8"
select select "6"
select select "4"
select select "5"
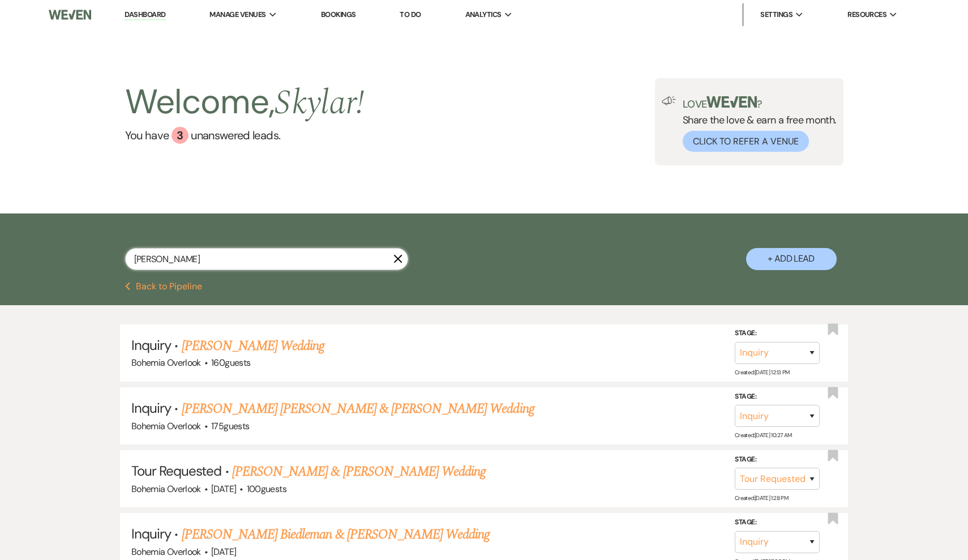
type input "[PERSON_NAME]"
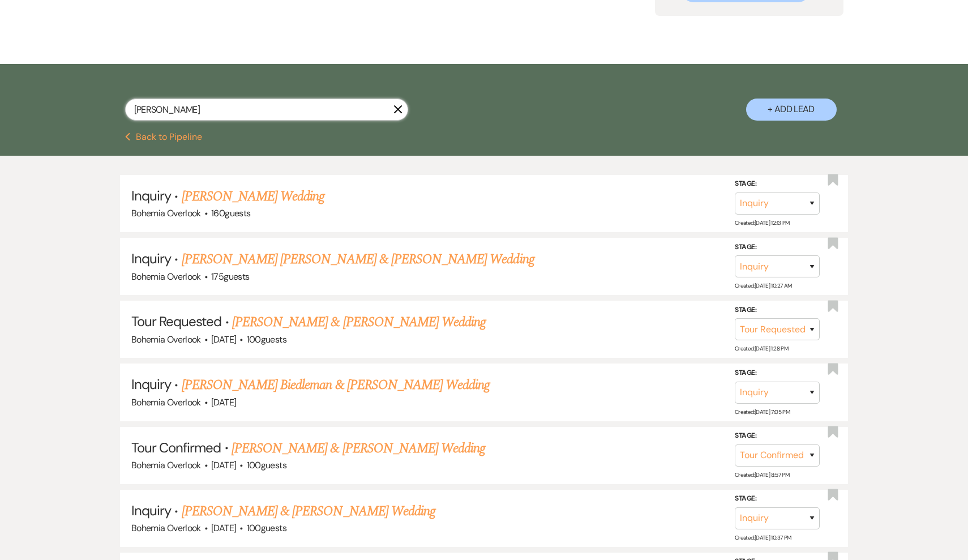
scroll to position [230, 0]
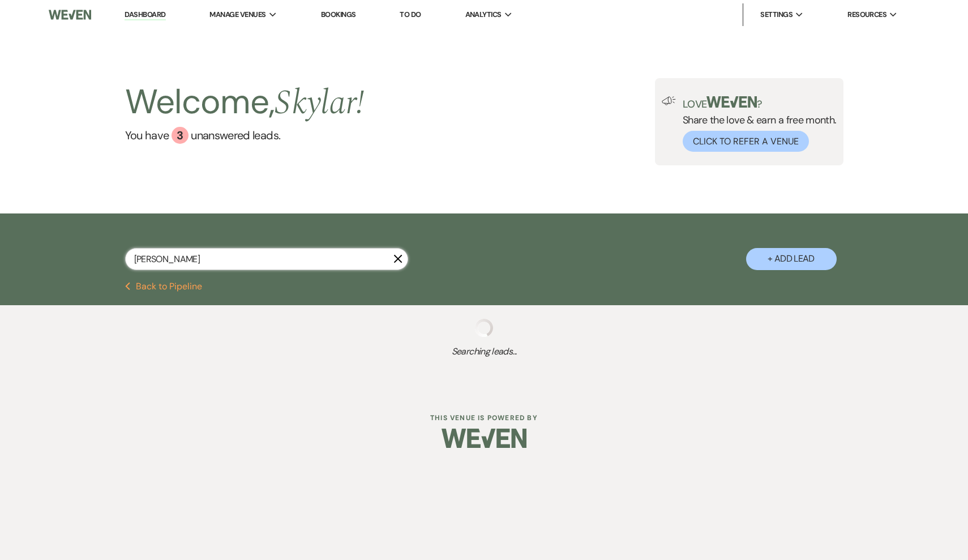
select select "2"
select select "4"
select select "2"
select select "5"
select select "2"
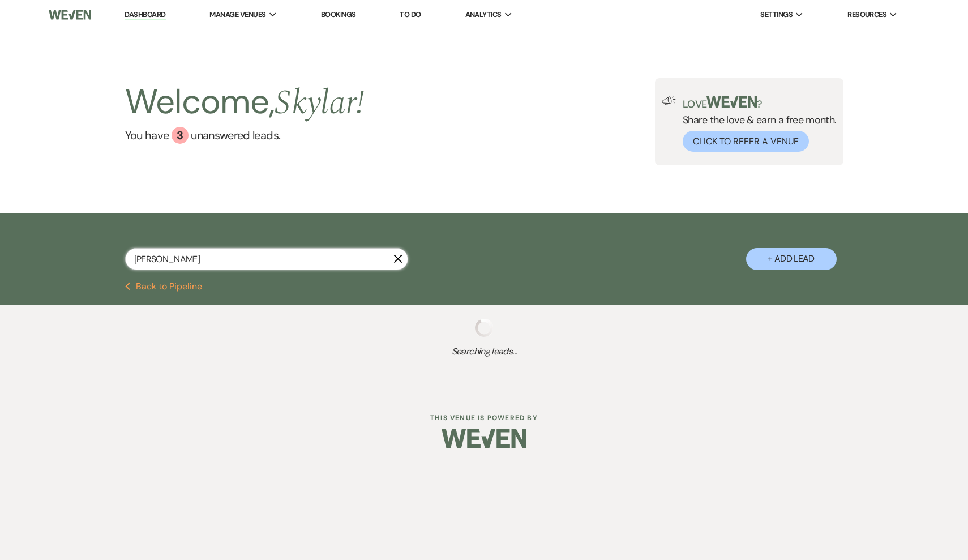
select select "5"
select select "2"
select select "8"
select select "5"
select select "8"
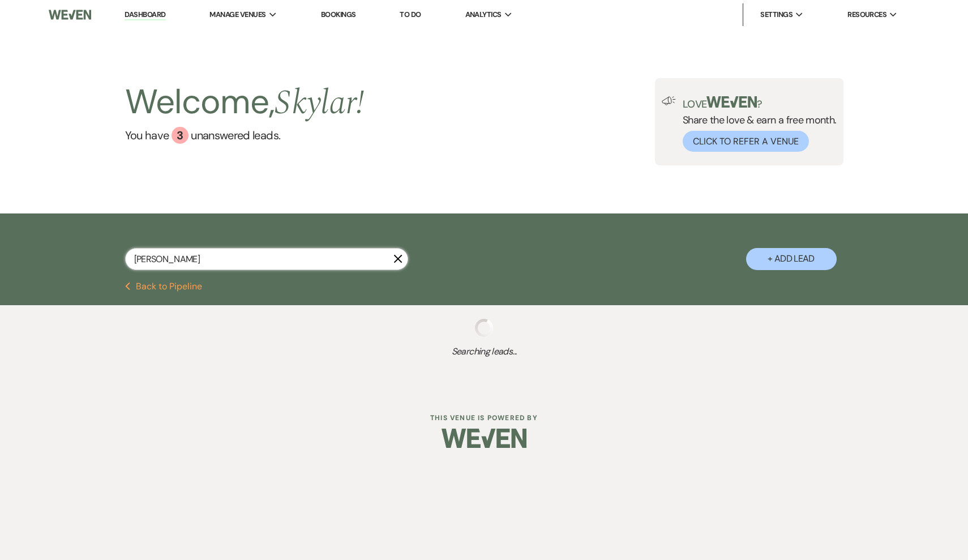
select select "5"
select select "8"
select select "6"
select select "4"
select select "5"
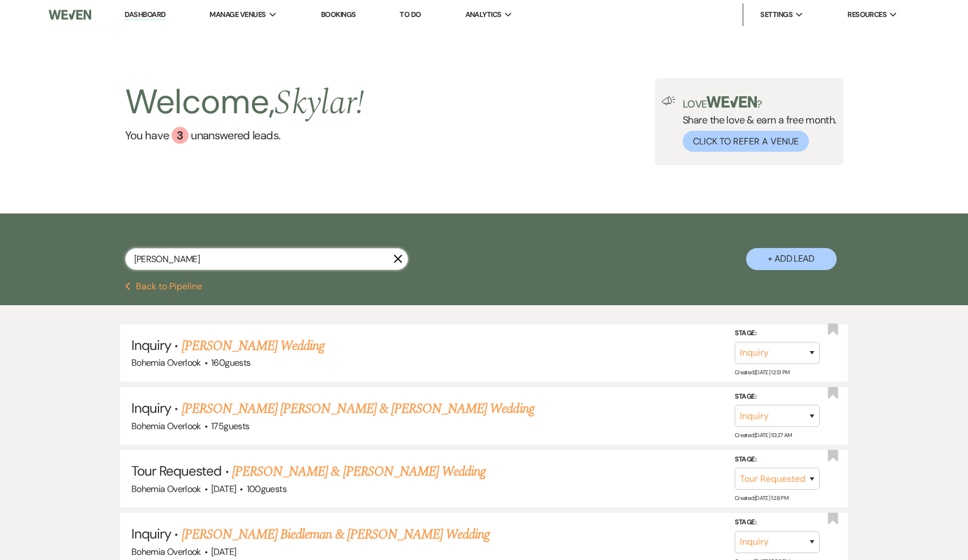
type input "[PERSON_NAME]"
click at [190, 288] on button "Previous Back to Pipeline" at bounding box center [164, 286] width 78 height 9
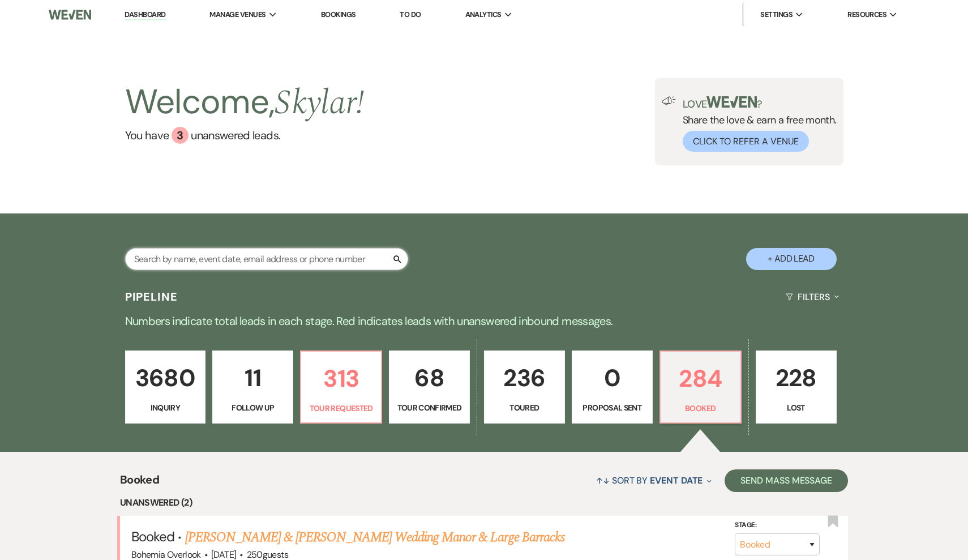
click at [282, 254] on input "text" at bounding box center [266, 259] width 283 height 22
type input "jack"
select select "2"
select select "4"
select select "2"
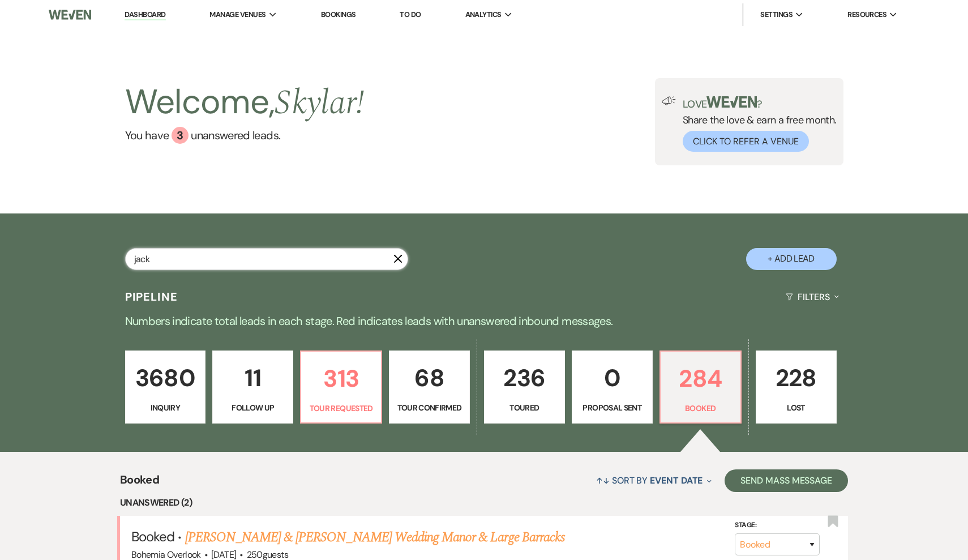
select select "5"
select select "2"
select select "5"
select select "2"
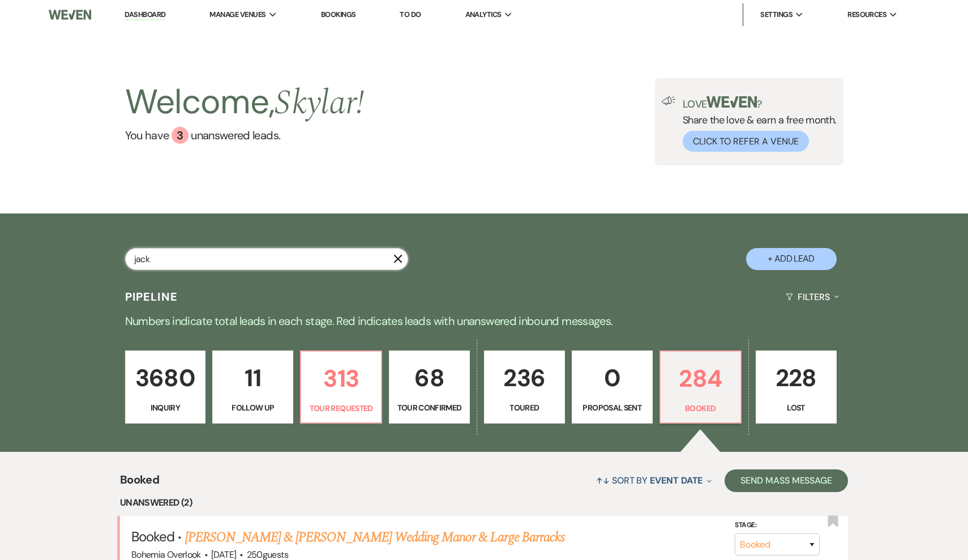
select select "8"
select select "5"
select select "8"
select select "5"
select select "8"
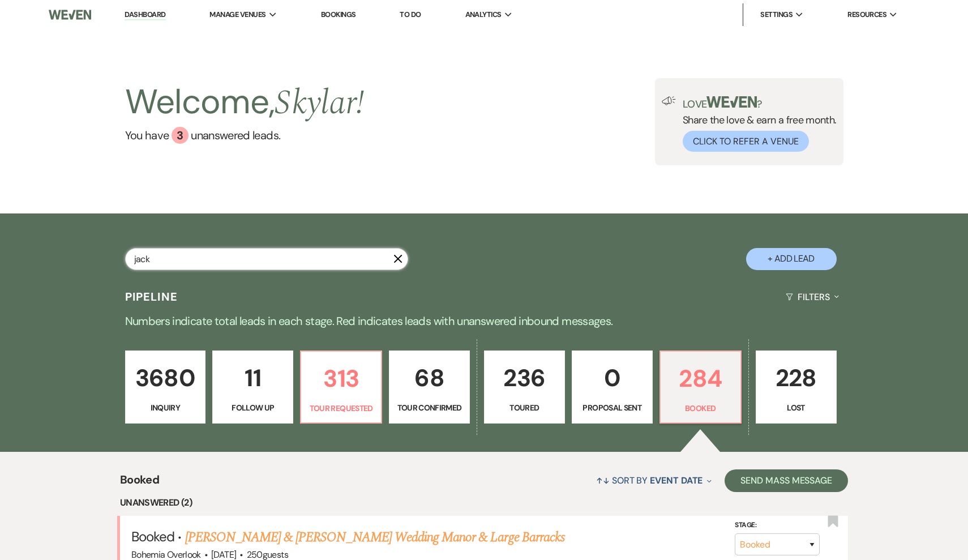
select select "6"
select select "4"
select select "5"
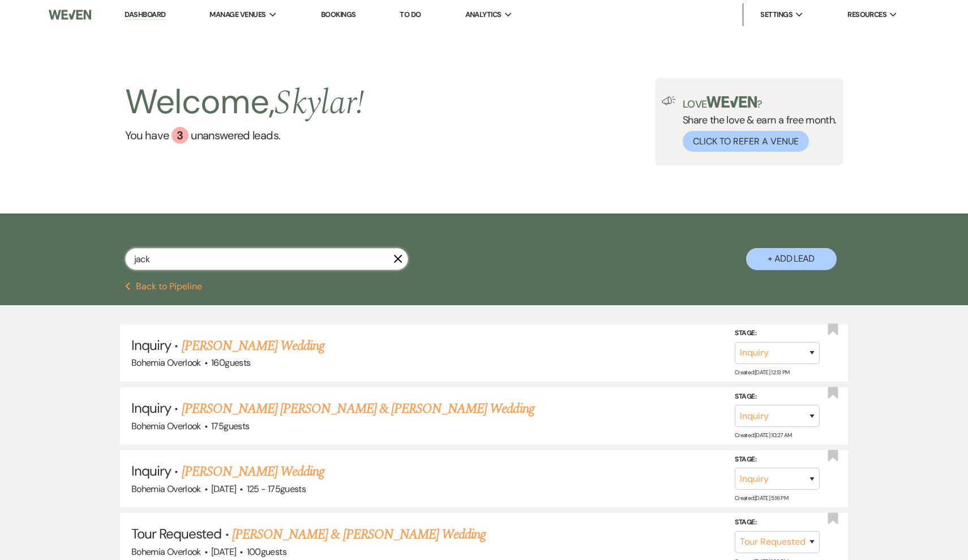
type input "jack"
click at [400, 260] on icon "X" at bounding box center [397, 258] width 9 height 9
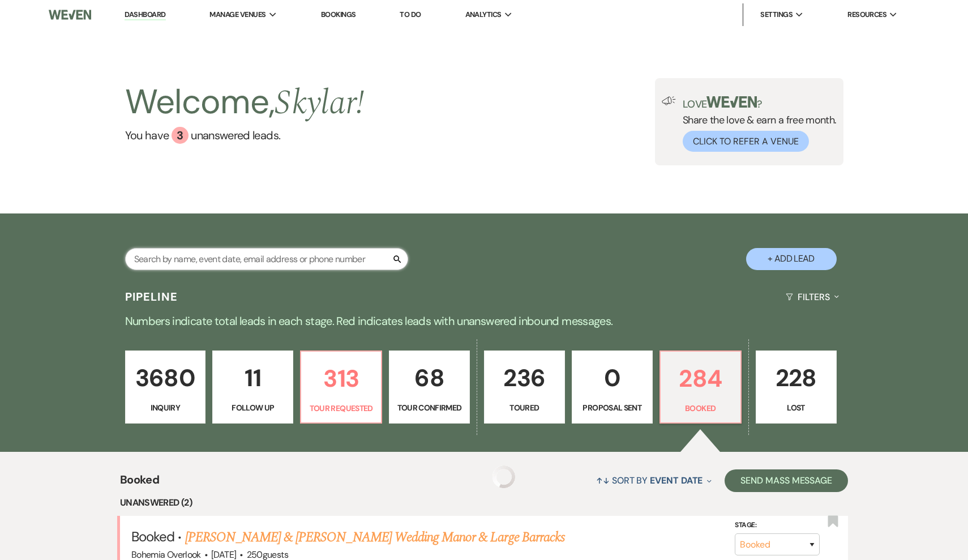
click at [376, 259] on input "text" at bounding box center [266, 259] width 283 height 22
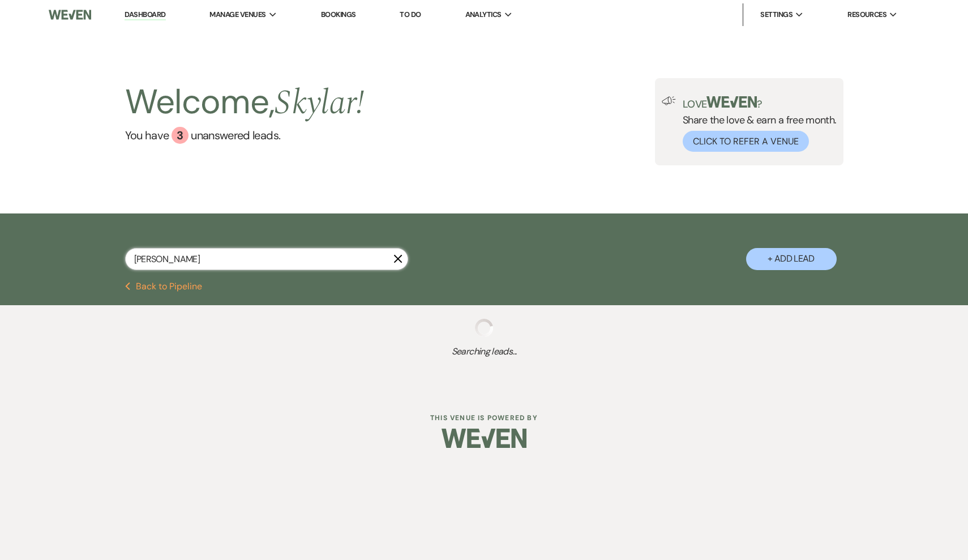
type input "[PERSON_NAME]"
select select "2"
select select "5"
select select "2"
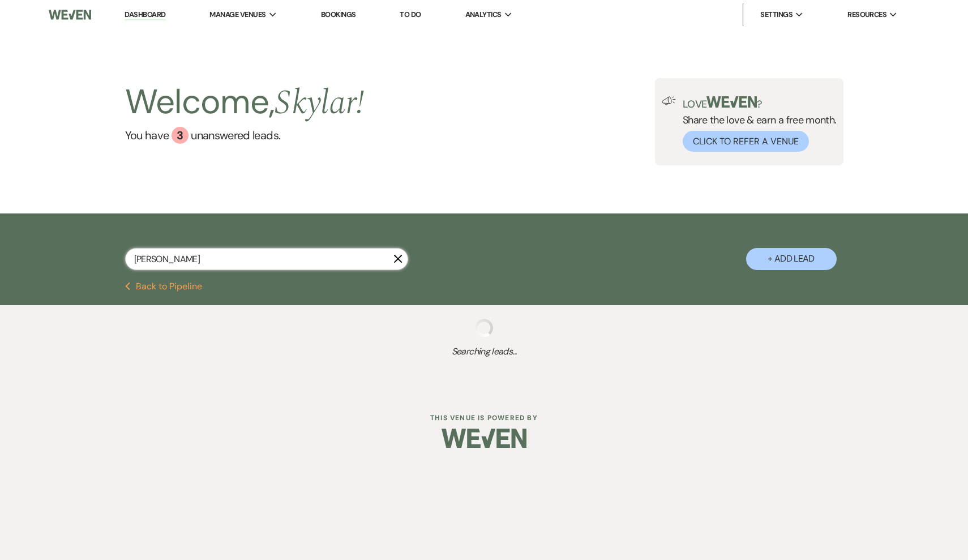
select select "8"
select select "6"
select select "2"
select select "8"
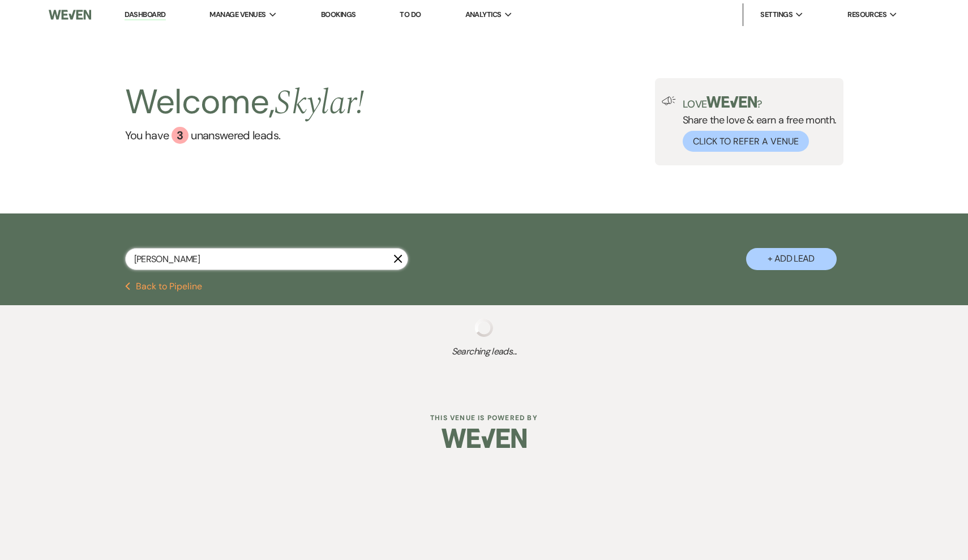
select select "6"
select select "8"
select select "6"
select select "5"
select select "2"
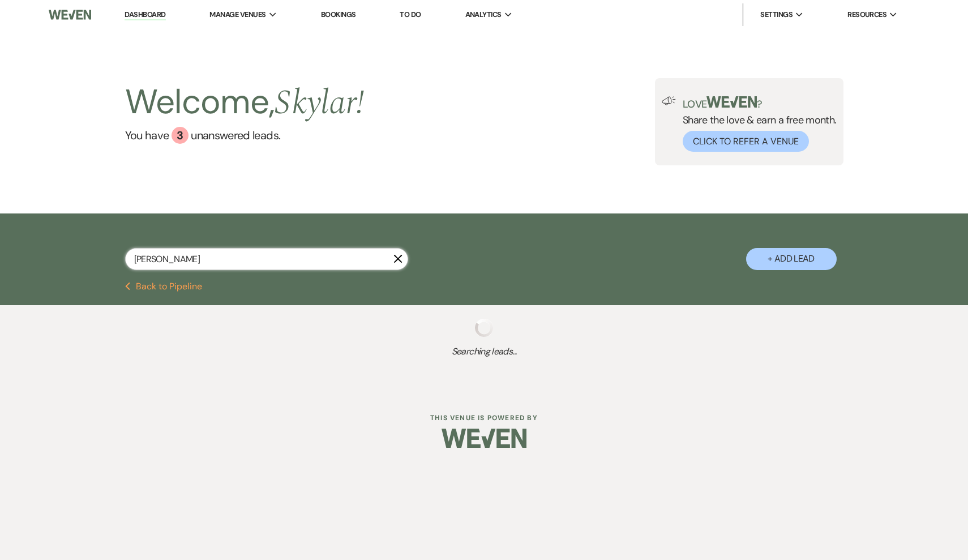
select select "4"
select select "2"
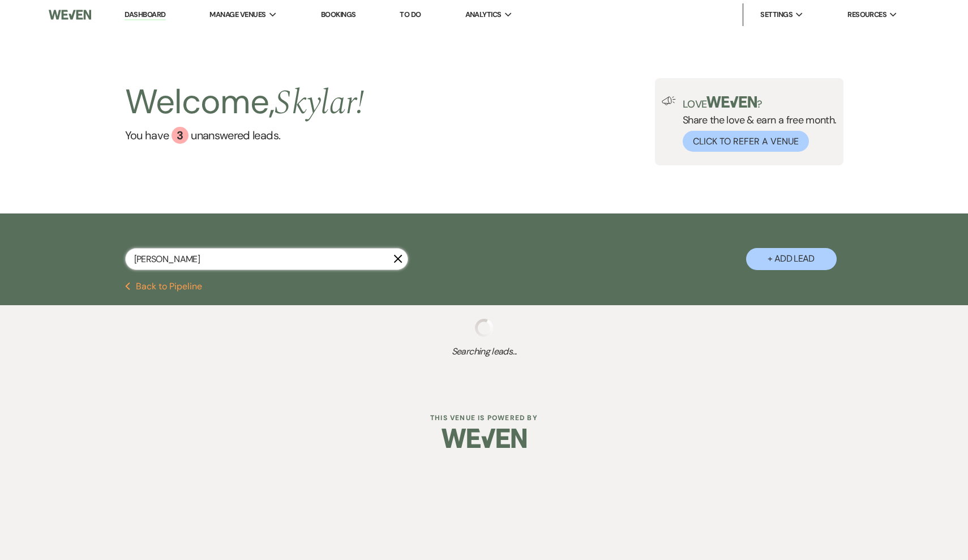
select select "2"
select select "5"
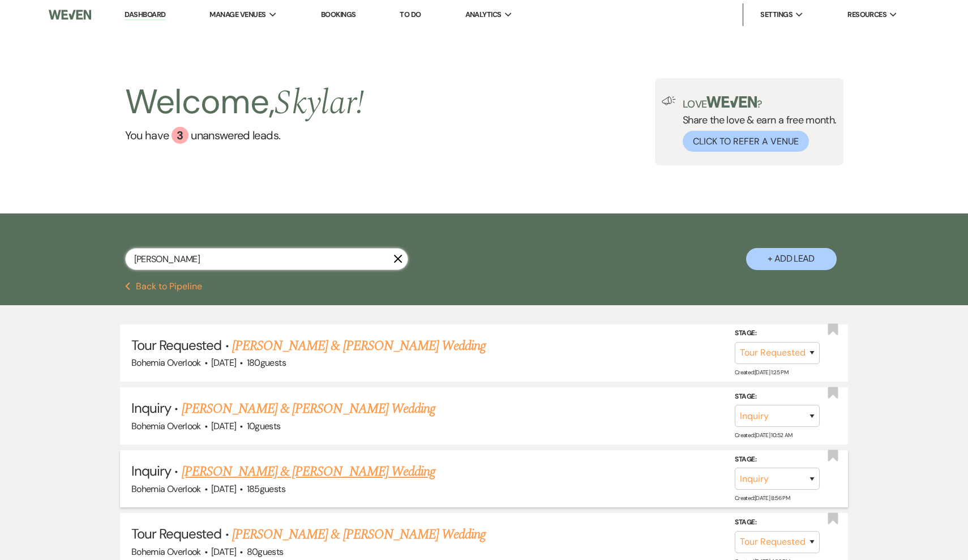
type input "[PERSON_NAME]"
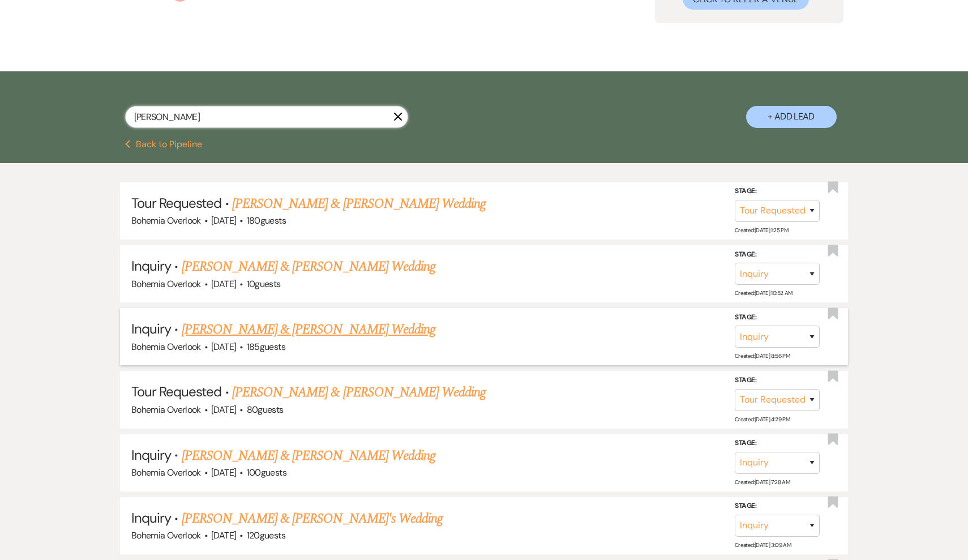
scroll to position [143, 0]
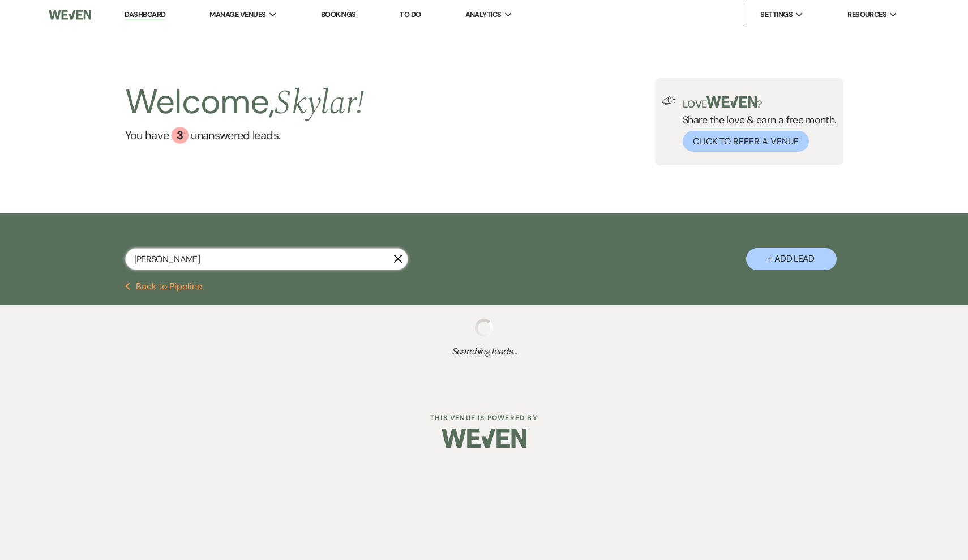
select select "2"
select select "5"
select select "2"
select select "8"
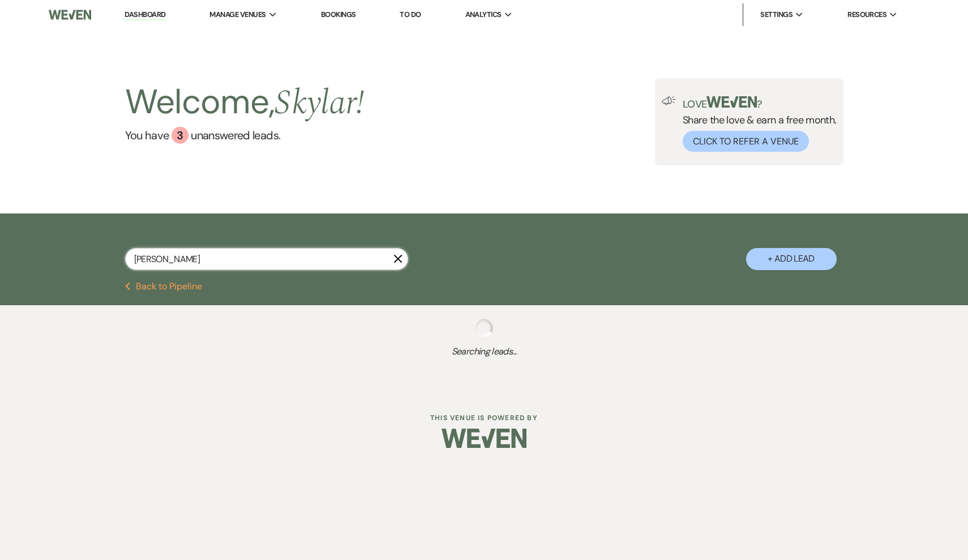
select select "6"
select select "2"
select select "8"
select select "6"
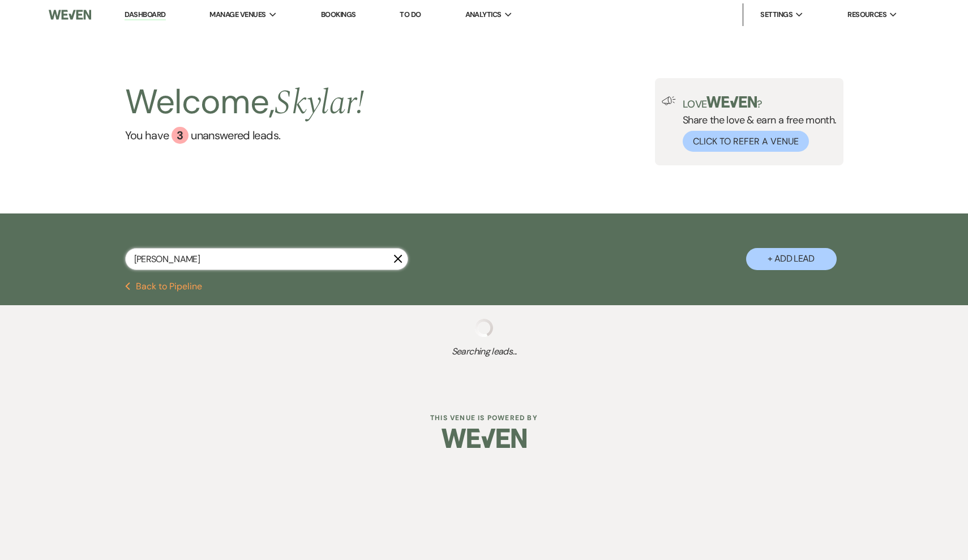
select select "8"
select select "6"
select select "5"
select select "2"
select select "4"
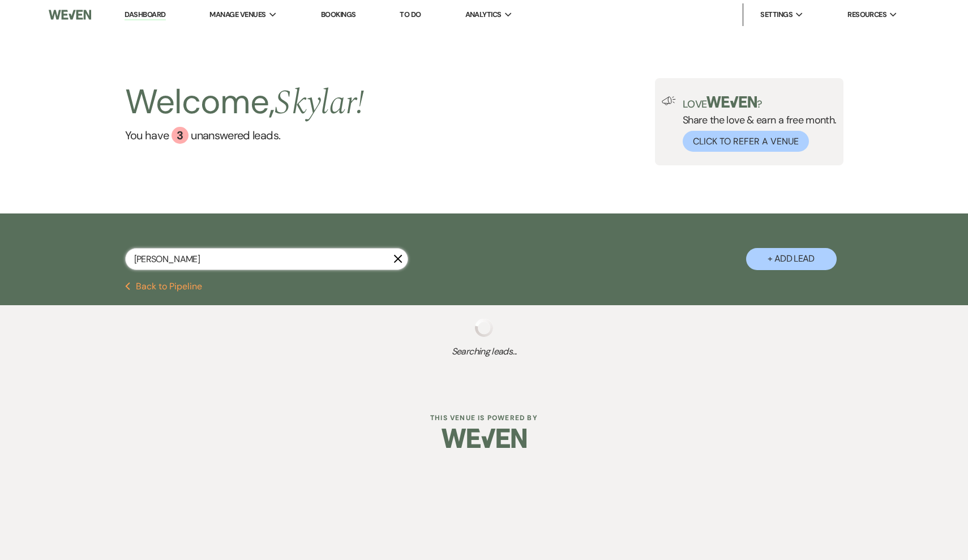
select select "2"
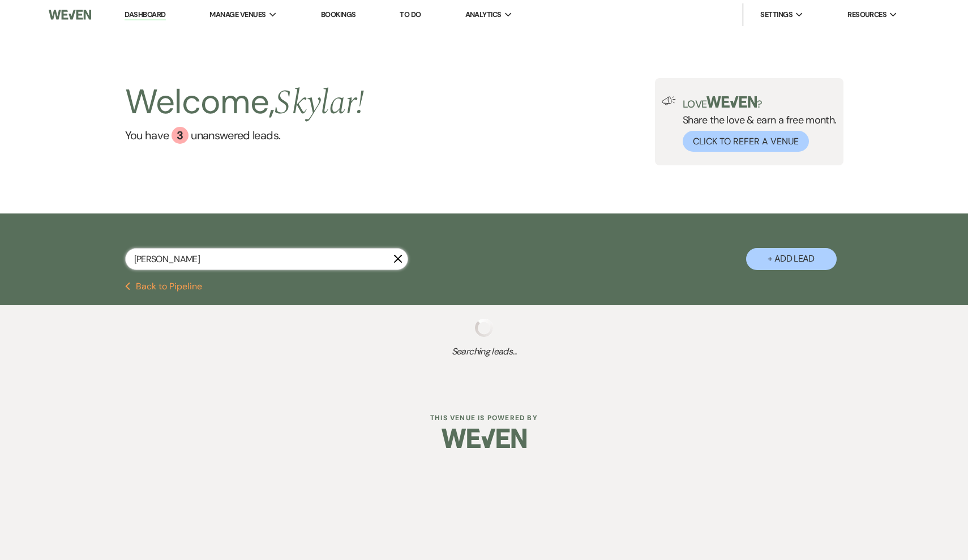
select select "2"
select select "5"
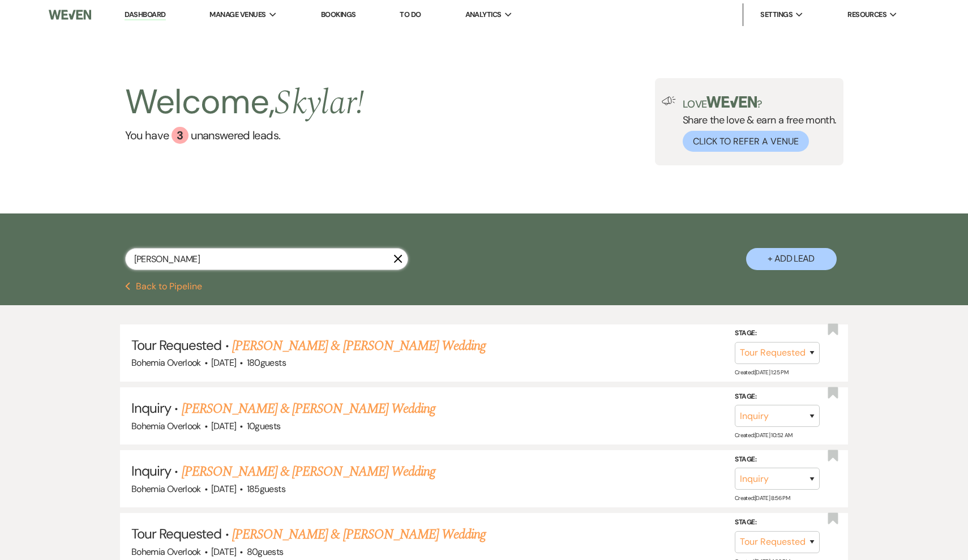
type input "[PERSON_NAME]"
click at [158, 15] on link "Dashboard" at bounding box center [145, 15] width 41 height 11
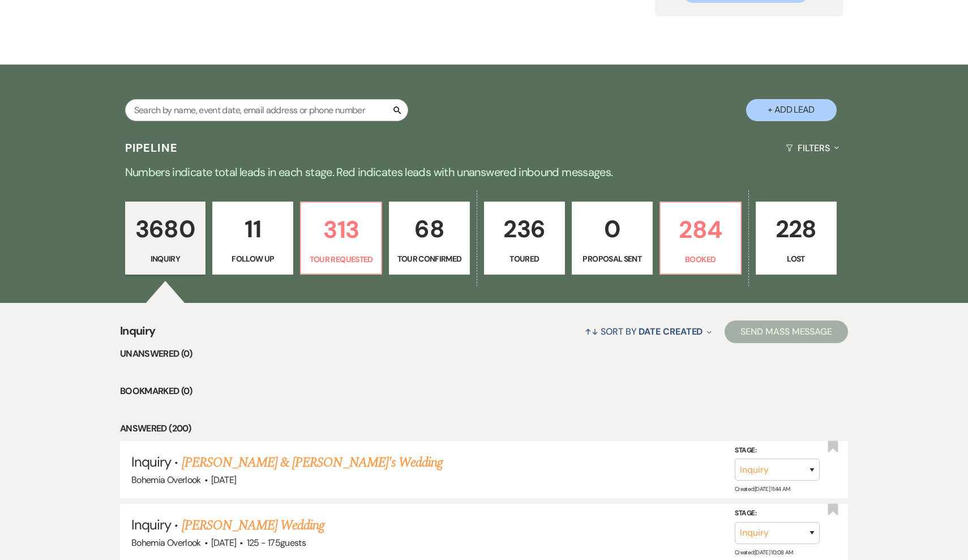
scroll to position [181, 0]
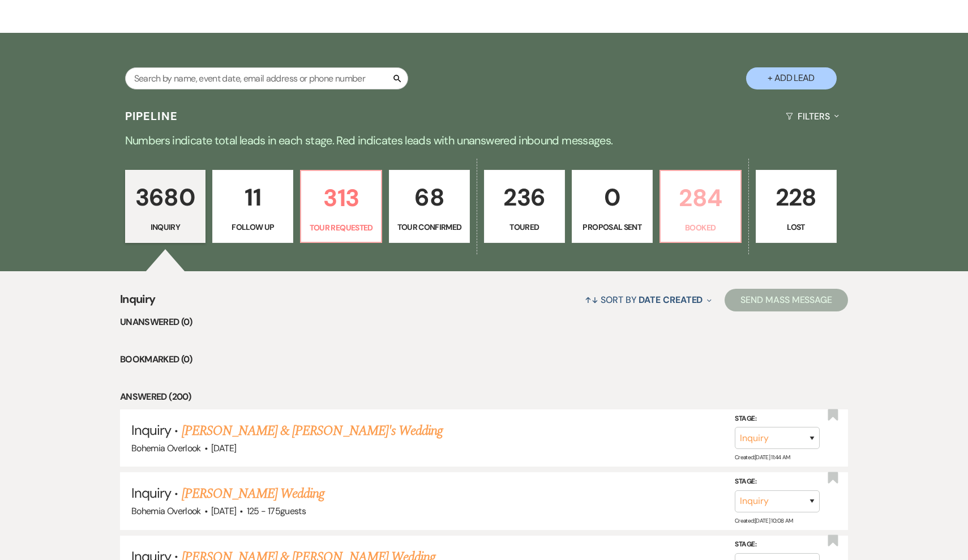
click at [488, 230] on p "Booked" at bounding box center [700, 227] width 66 height 12
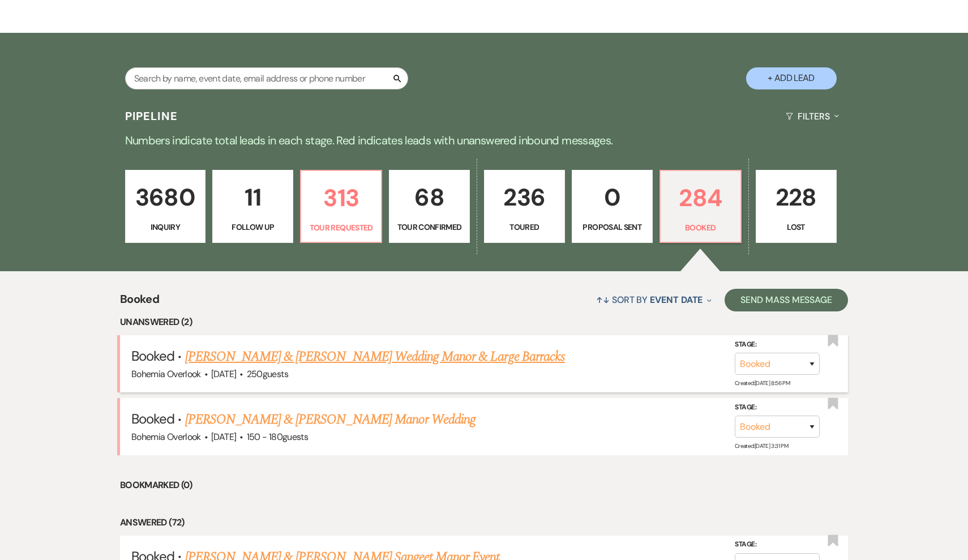
click at [422, 356] on link "[PERSON_NAME] & [PERSON_NAME] Wedding Manor & Large Barracks" at bounding box center [375, 356] width 380 height 20
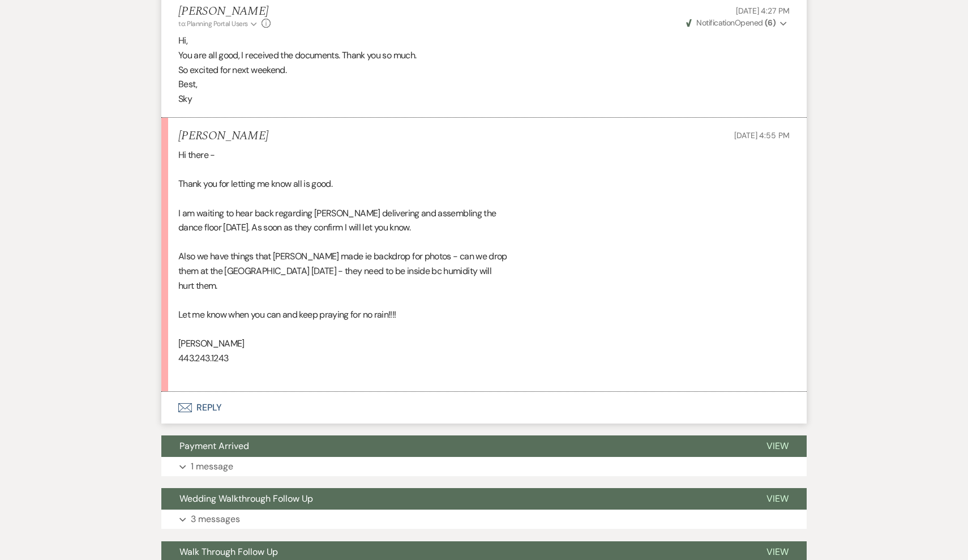
scroll to position [970, 0]
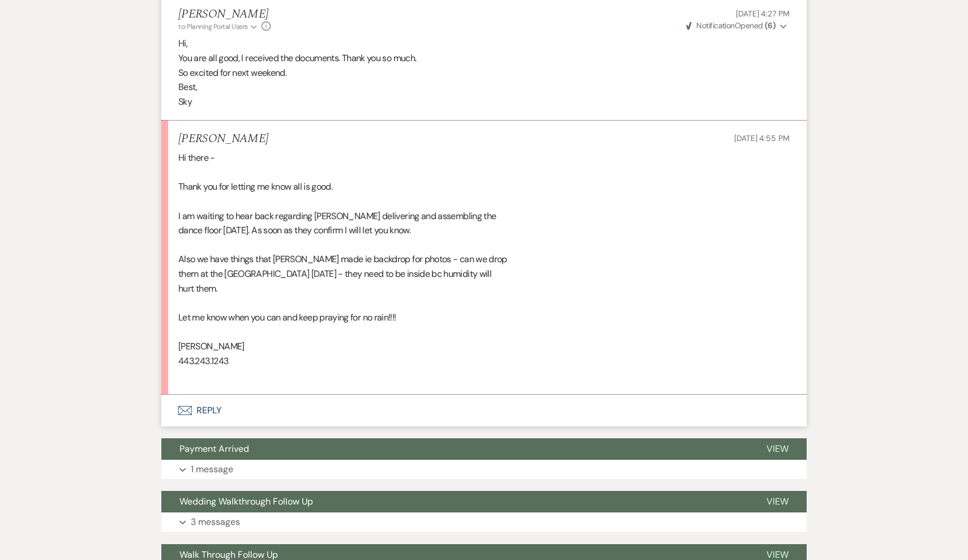
click at [208, 394] on button "Envelope Reply" at bounding box center [483, 410] width 645 height 32
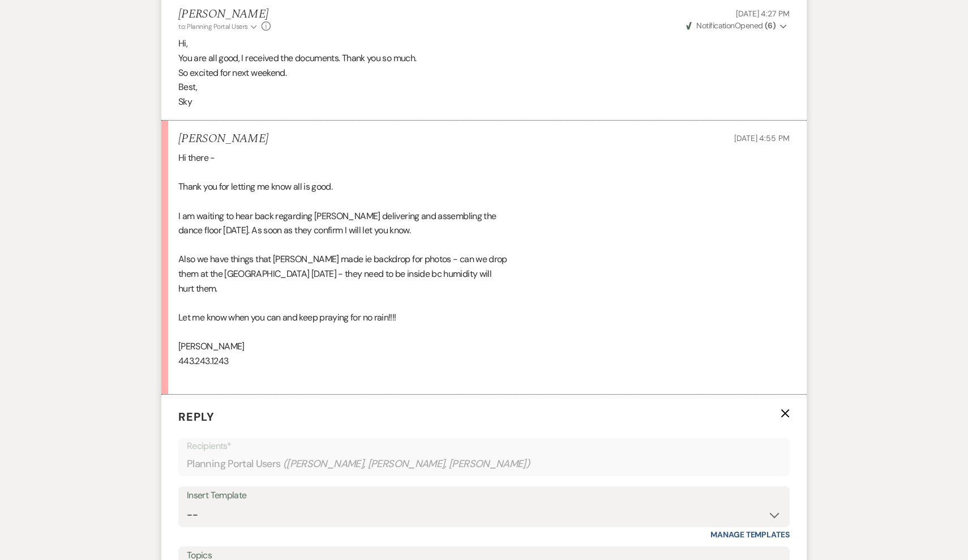
scroll to position [1233, 0]
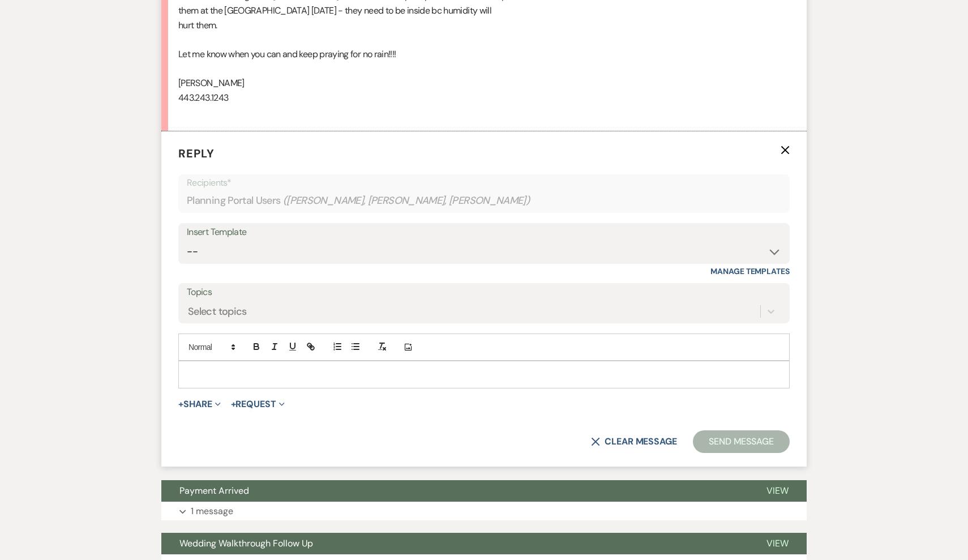
click at [195, 361] on div at bounding box center [484, 374] width 610 height 26
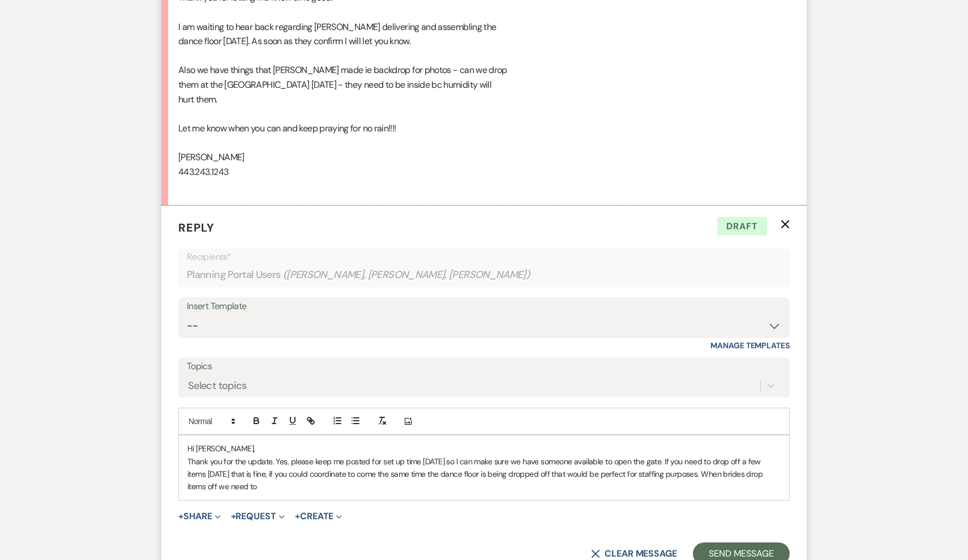
scroll to position [1170, 0]
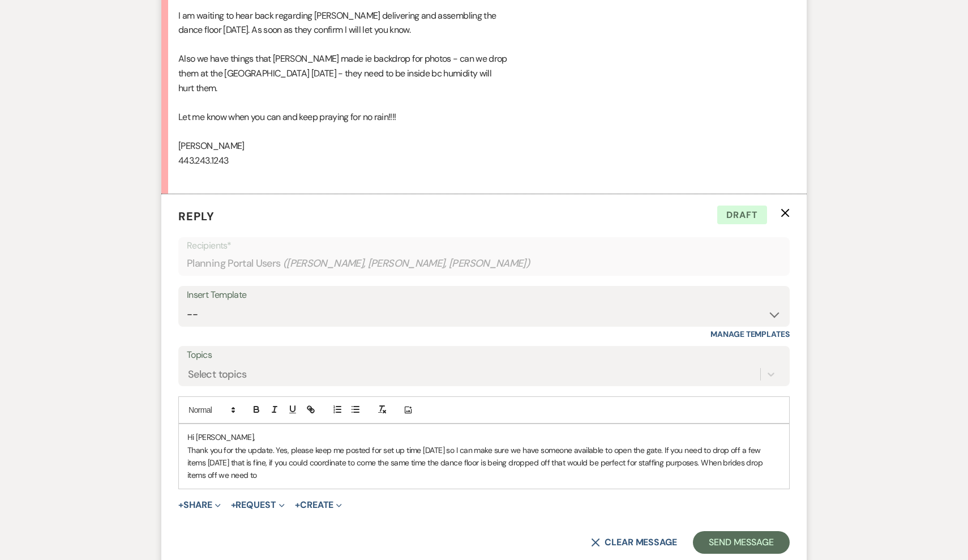
drag, startPoint x: 283, startPoint y: 453, endPoint x: 272, endPoint y: 461, distance: 13.0
click at [272, 461] on div "Hi [PERSON_NAME], Thank you for the update. Yes, please keep me posted for set …" at bounding box center [484, 456] width 610 height 65
drag, startPoint x: 278, startPoint y: 455, endPoint x: 258, endPoint y: 454, distance: 20.4
click at [258, 470] on span "Please note that while we will do our best to keep everything safe, the venue c…" at bounding box center [509, 475] width 505 height 10
click at [270, 470] on span "note that while we will do our best to keep everything safe, the venue cannot b…" at bounding box center [497, 475] width 481 height 10
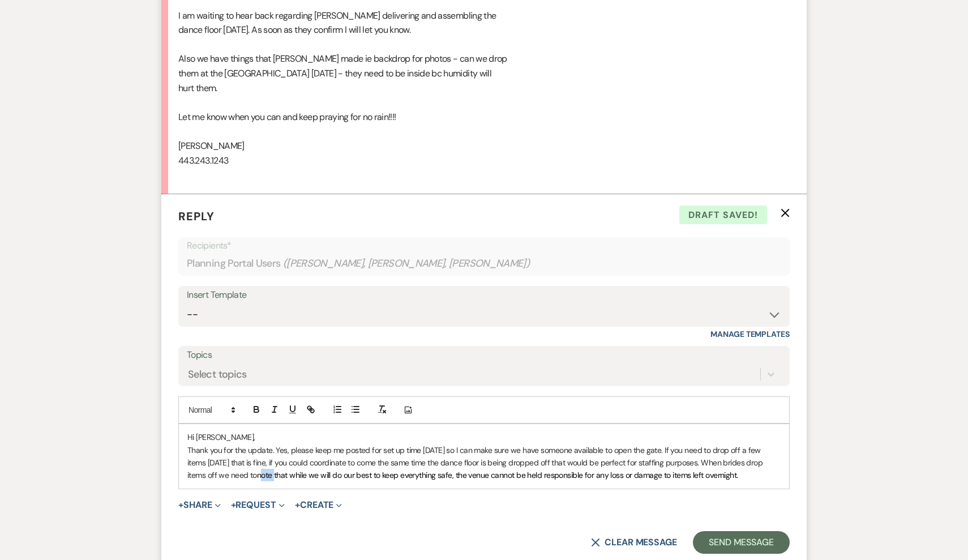
drag, startPoint x: 273, startPoint y: 454, endPoint x: 259, endPoint y: 453, distance: 14.2
click at [259, 470] on span "note that while we will do our best to keep everything safe, the venue cannot b…" at bounding box center [497, 475] width 481 height 10
click at [488, 448] on p "Thank you for the update. Yes, please keep me posted for set up time [DATE] so …" at bounding box center [483, 463] width 593 height 38
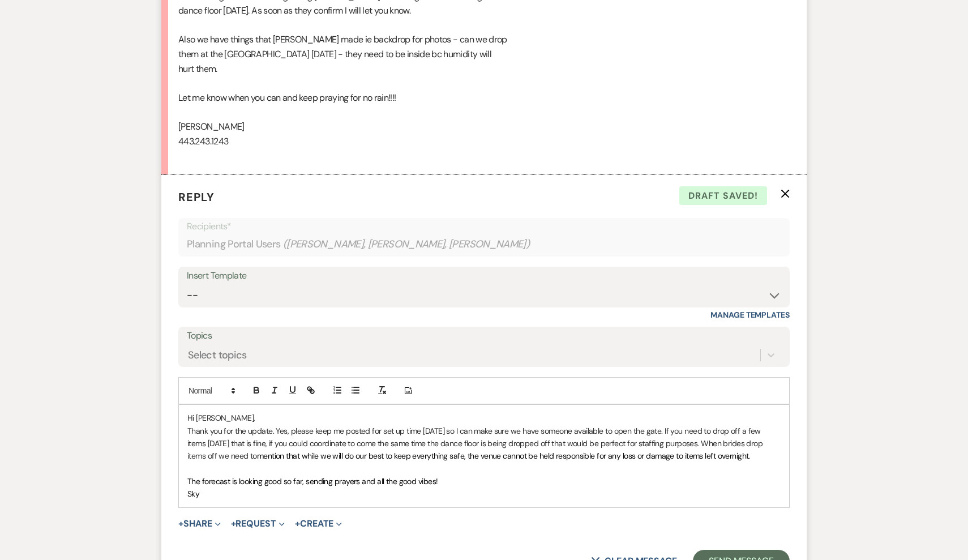
scroll to position [1196, 0]
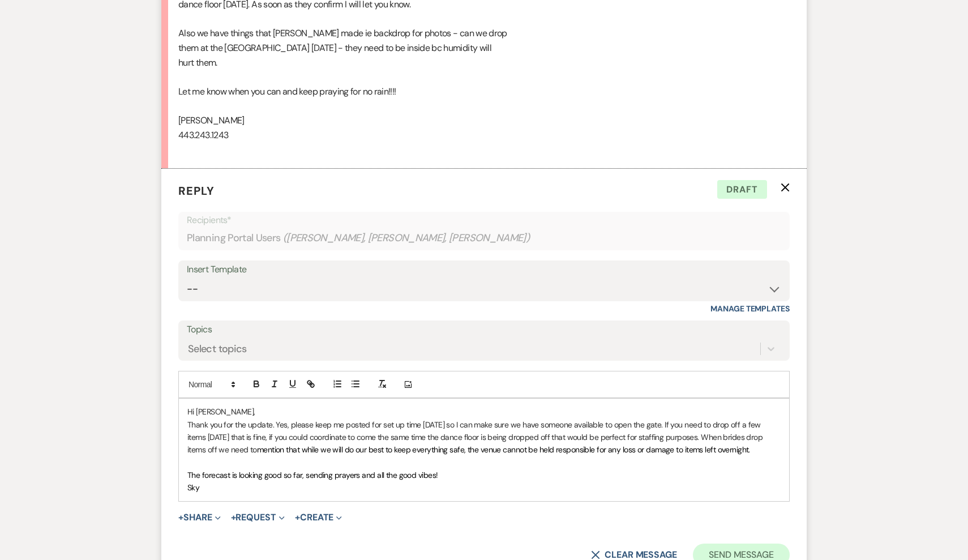
click at [488, 510] on button "Send Message" at bounding box center [741, 554] width 97 height 23
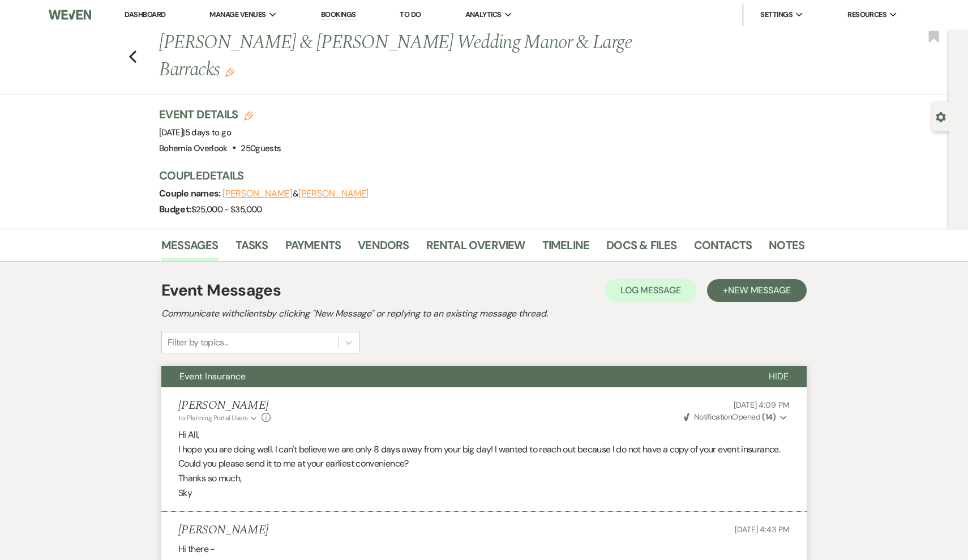
scroll to position [0, 0]
click at [134, 61] on use "button" at bounding box center [132, 56] width 7 height 12
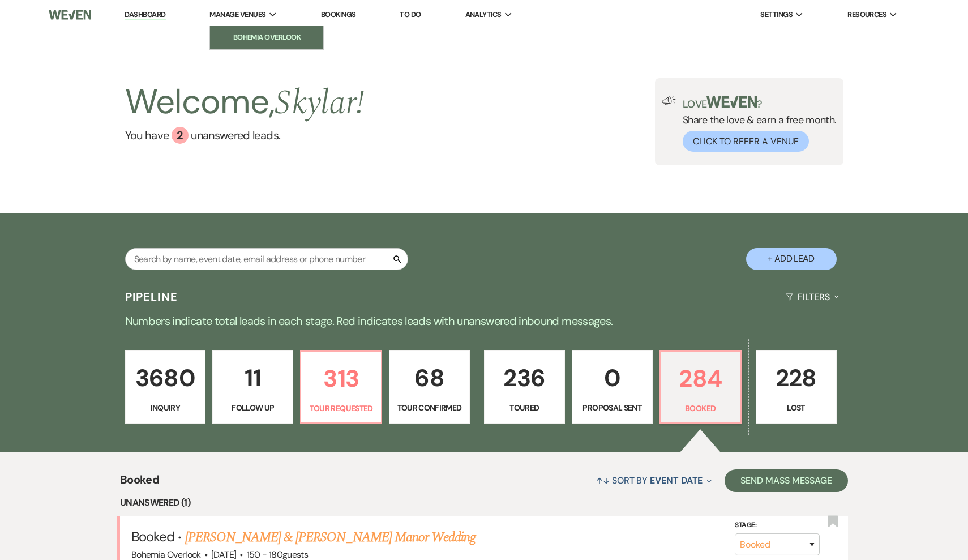
click at [244, 30] on link "Bohemia Overlook" at bounding box center [266, 37] width 113 height 23
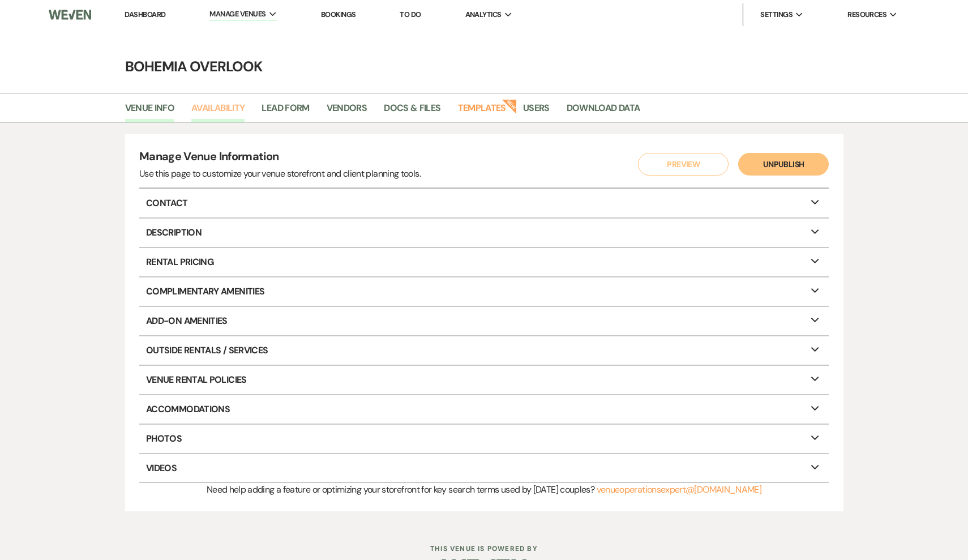
click at [224, 109] on link "Availability" at bounding box center [217, 112] width 53 height 22
select select "3"
select select "2026"
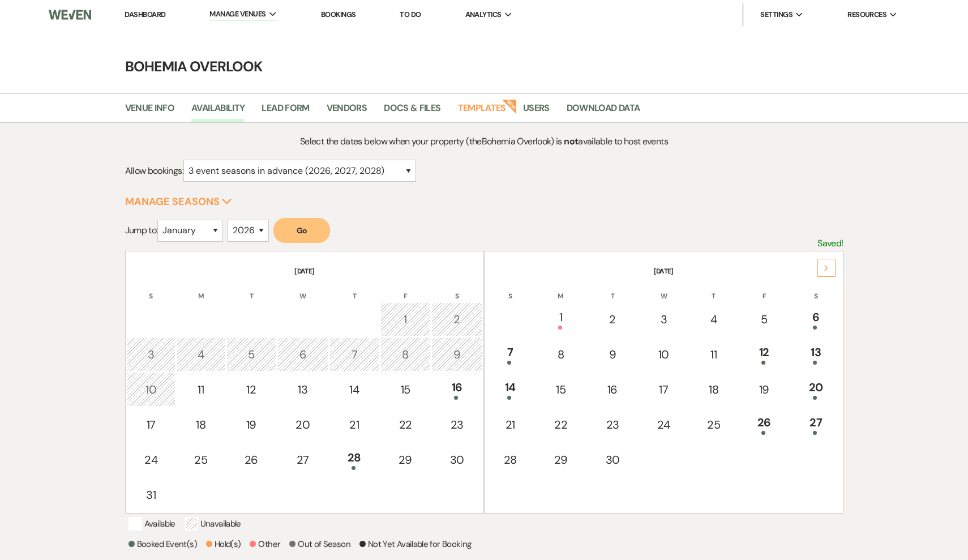
click at [169, 9] on li "Dashboard" at bounding box center [145, 14] width 52 height 23
click at [166, 11] on li "Dashboard" at bounding box center [145, 14] width 52 height 23
click at [162, 12] on link "Dashboard" at bounding box center [145, 15] width 41 height 10
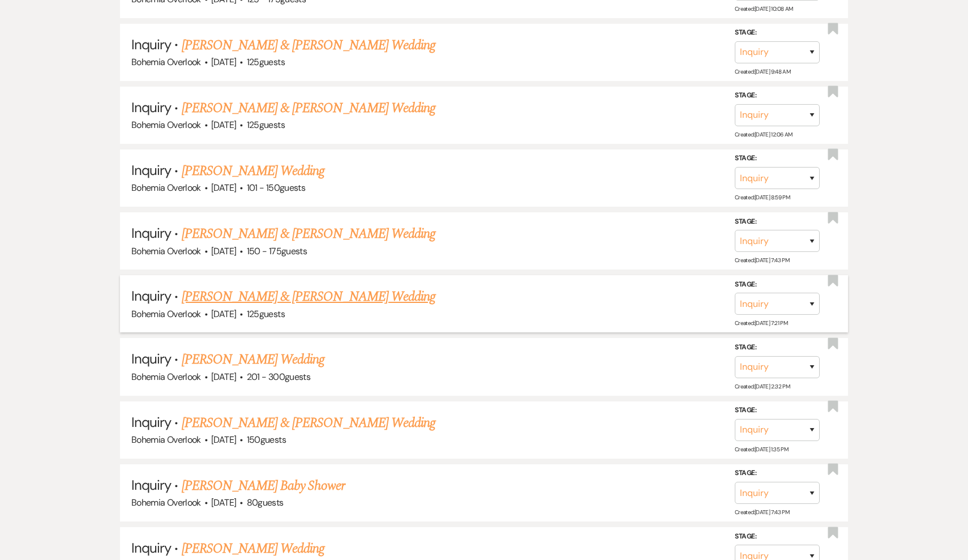
scroll to position [733, 0]
